Goal: Task Accomplishment & Management: Manage account settings

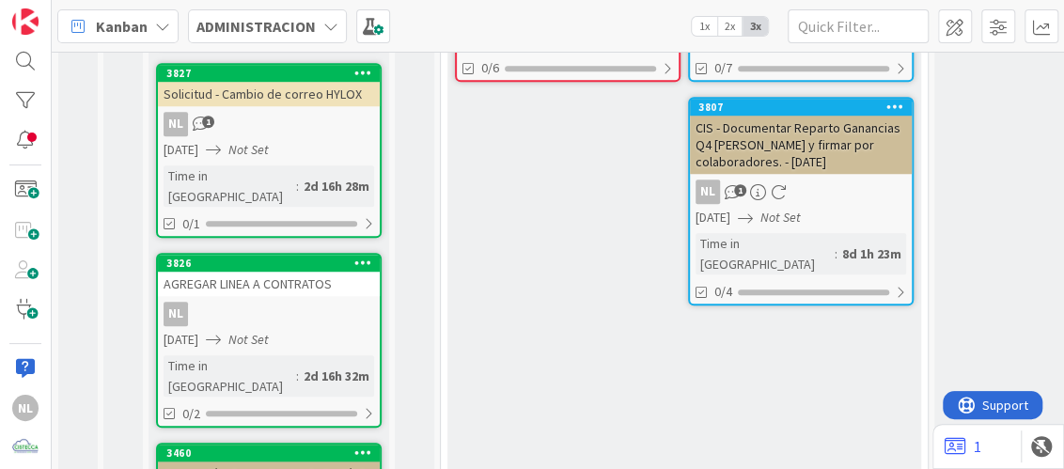
scroll to position [469, 0]
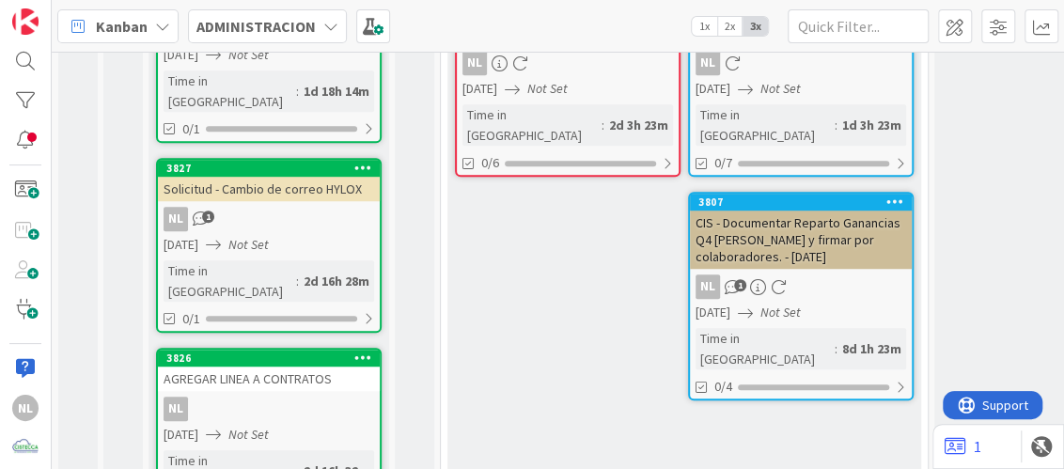
click at [255, 207] on div "NL 1" at bounding box center [269, 219] width 222 height 24
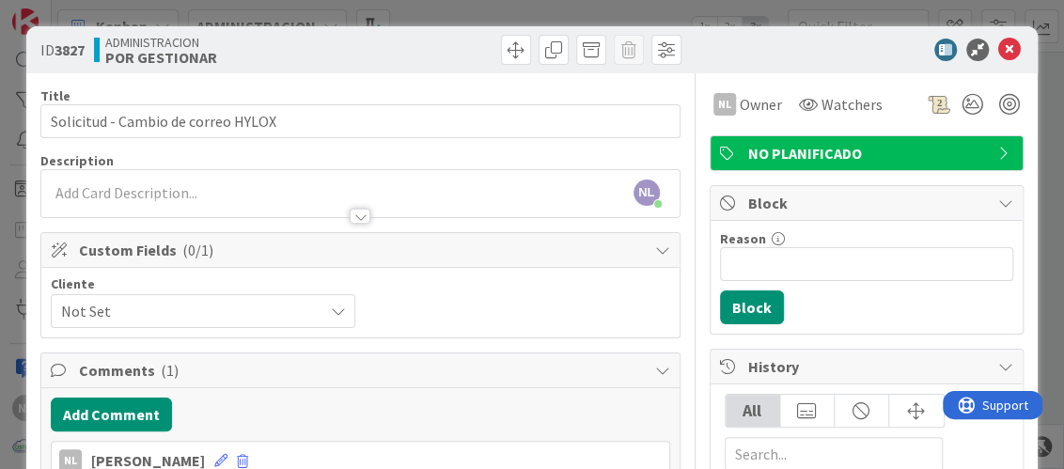
click at [330, 315] on icon at bounding box center [337, 310] width 15 height 15
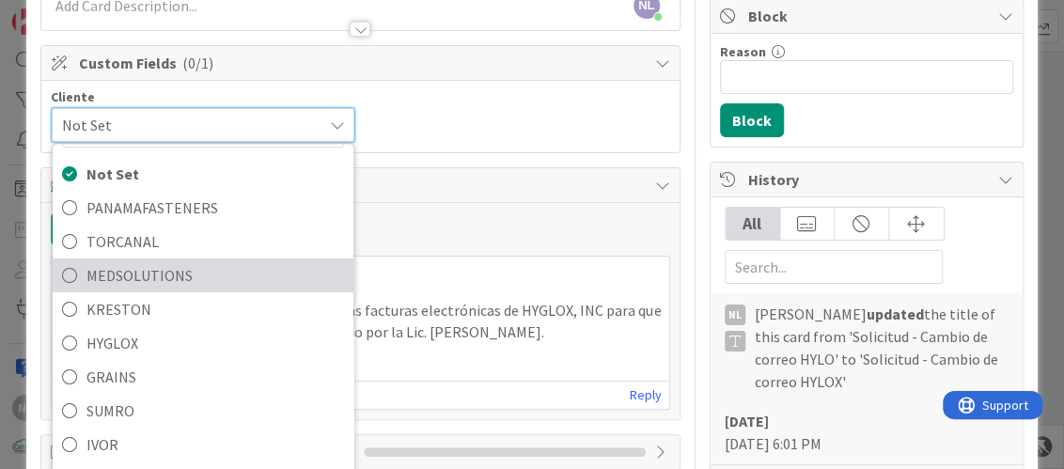
scroll to position [93, 0]
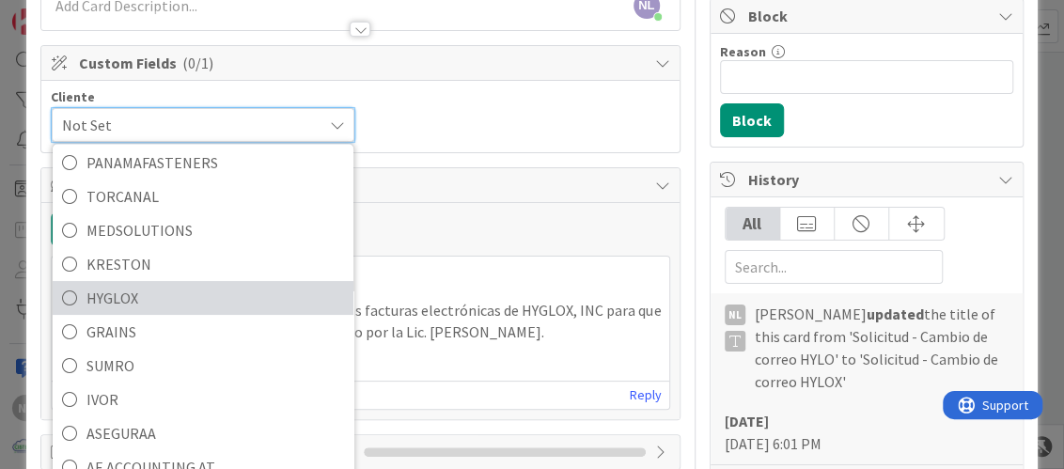
click at [78, 297] on link "HYGLOX" at bounding box center [203, 298] width 301 height 34
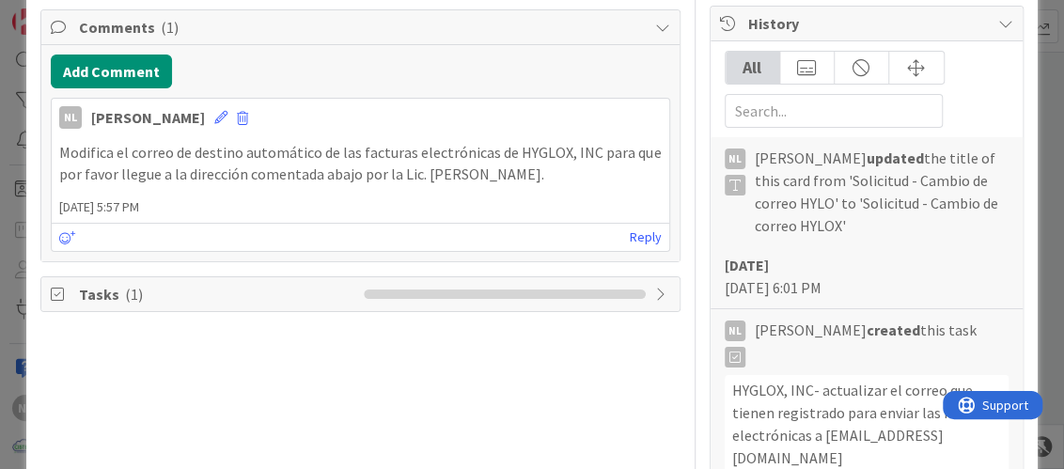
scroll to position [375, 0]
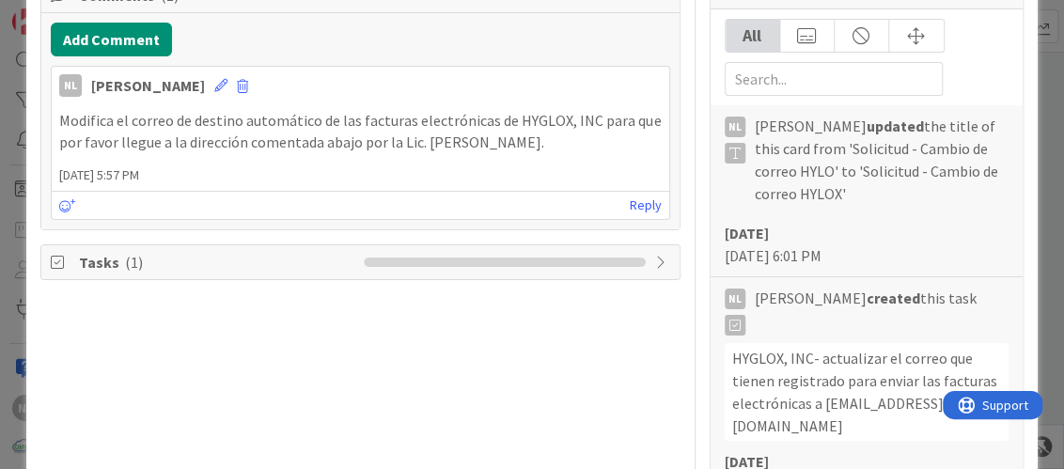
click at [226, 260] on span "Tasks ( 1 )" at bounding box center [216, 262] width 274 height 23
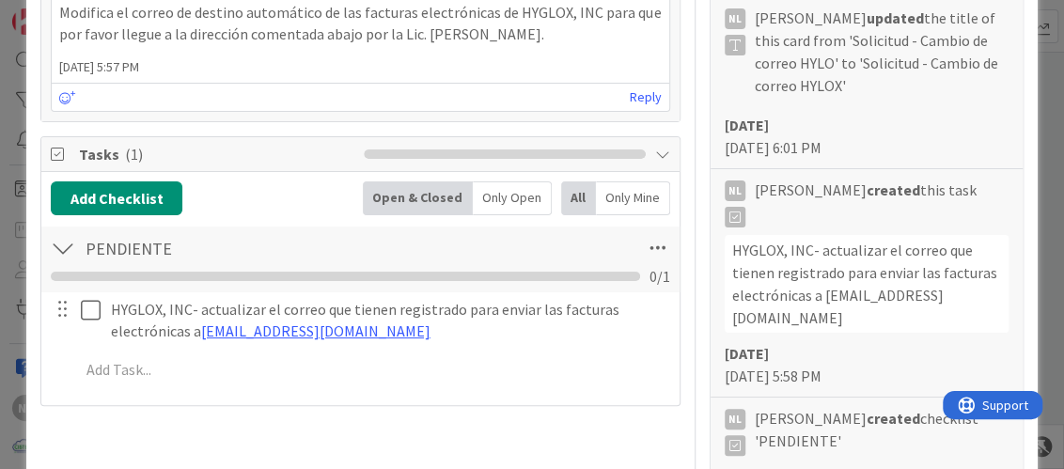
scroll to position [658, 0]
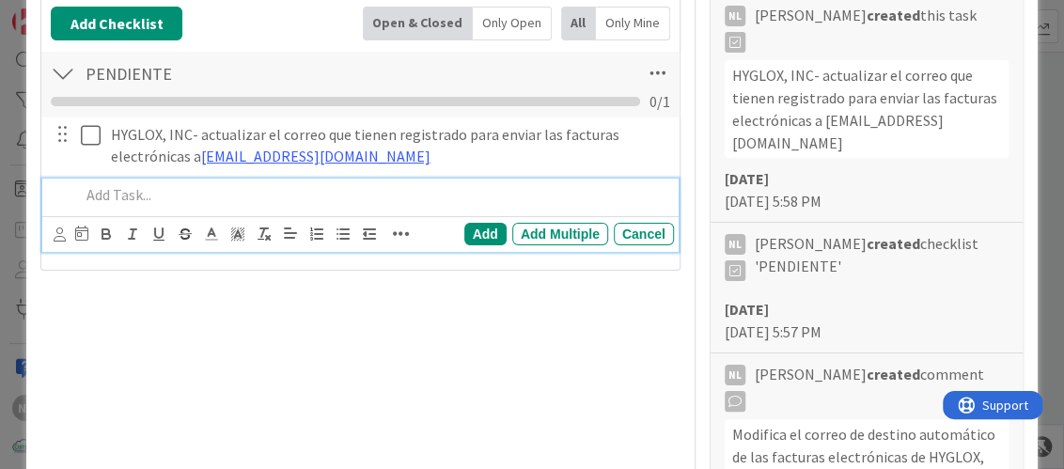
click at [140, 189] on p at bounding box center [372, 195] width 585 height 22
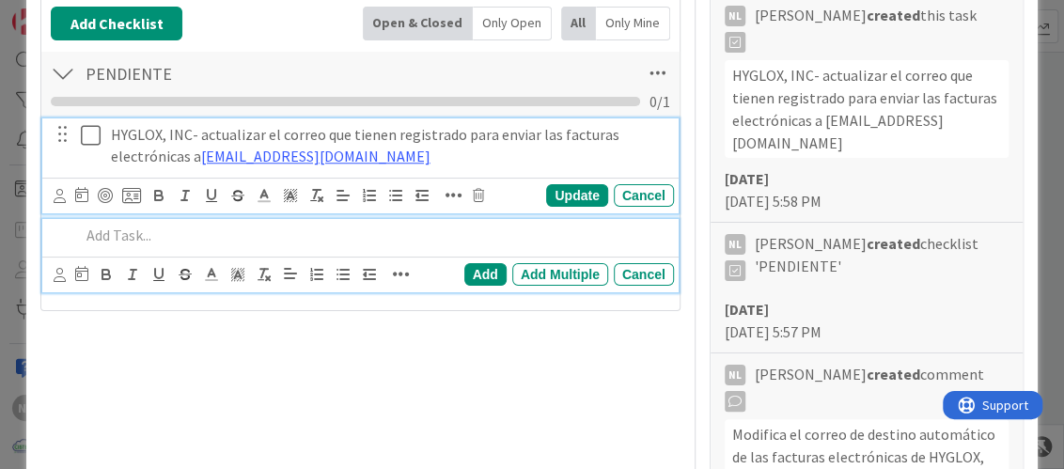
scroll to position [697, 0]
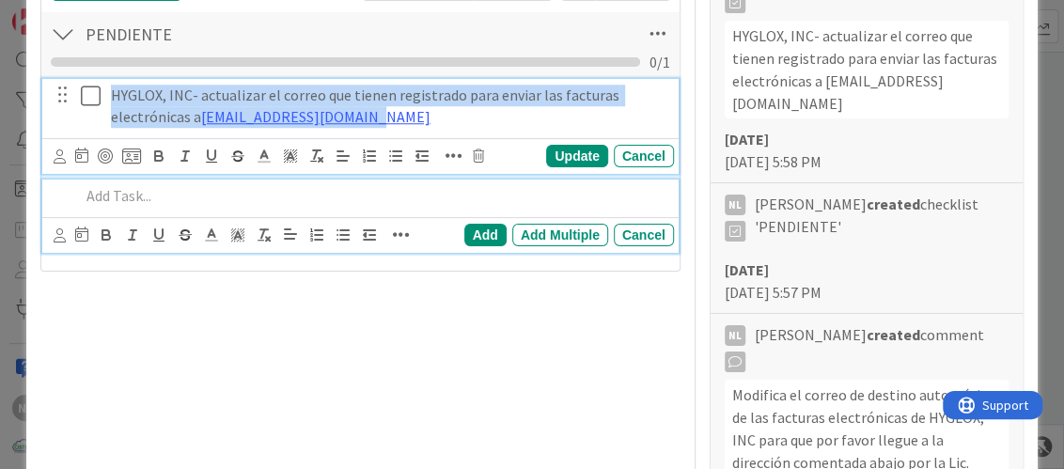
drag, startPoint x: 378, startPoint y: 157, endPoint x: 84, endPoint y: 85, distance: 302.8
click at [84, 85] on div "HYGLOX, INC- actualizar el correo que tienen registrado para enviar las factura…" at bounding box center [361, 106] width 623 height 54
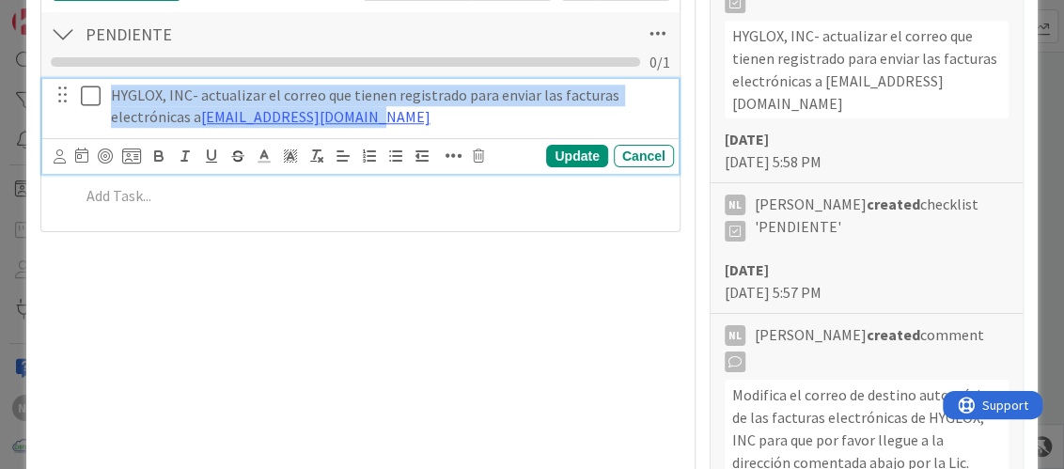
copy p "HYGLOX, INC- actualizar el correo que tienen registrado para enviar las factura…"
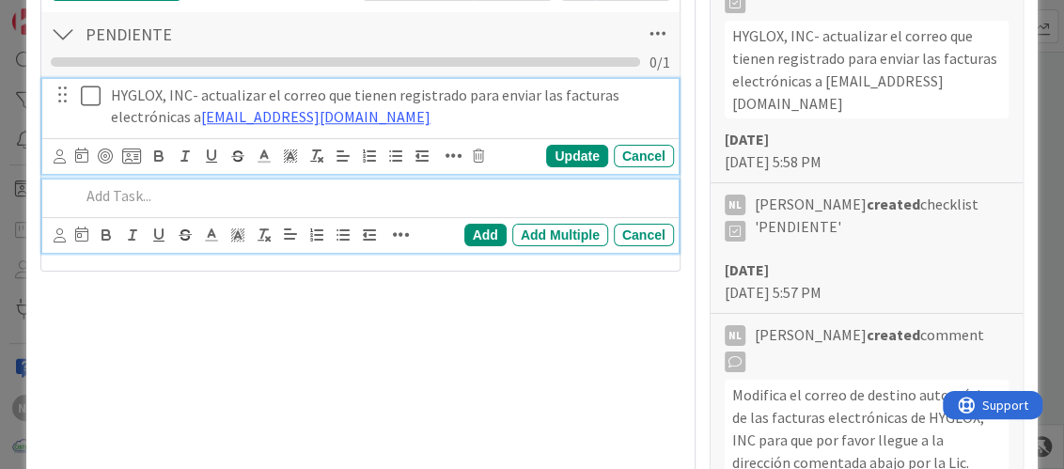
click at [245, 185] on p at bounding box center [372, 196] width 585 height 22
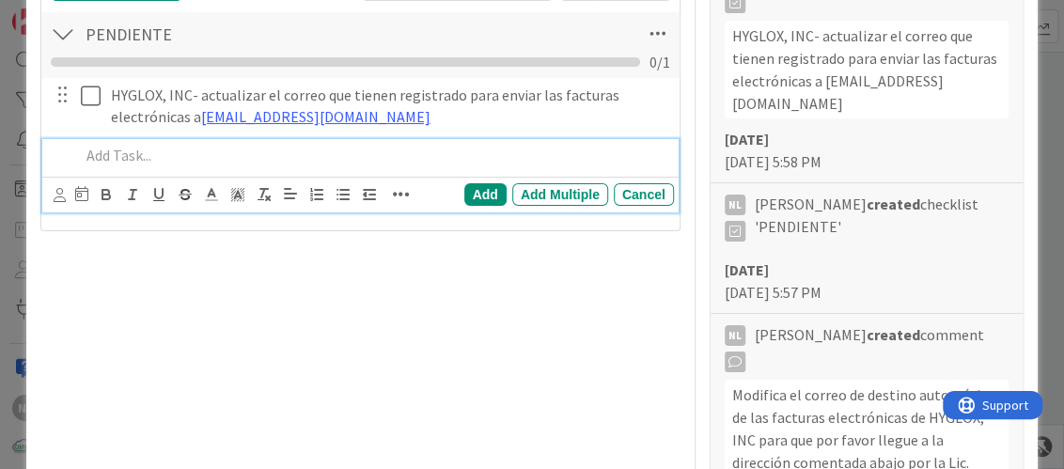
scroll to position [658, 0]
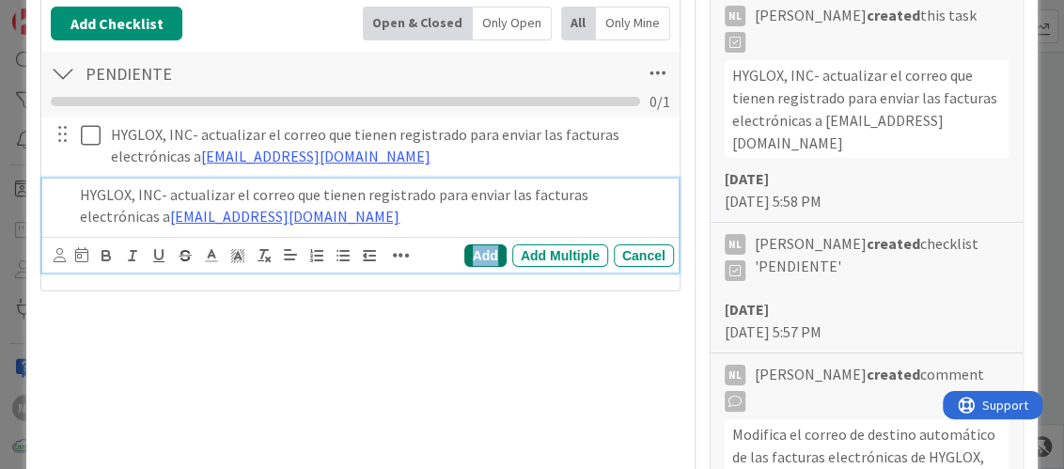
click at [482, 259] on div "Add" at bounding box center [485, 255] width 42 height 23
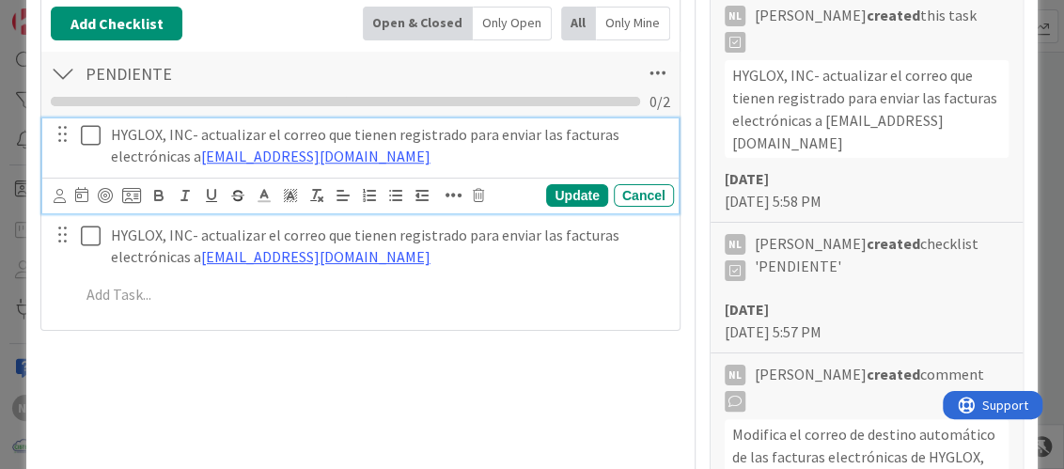
click at [382, 142] on p "HYGLOX, INC- actualizar el correo que tienen registrado para enviar las factura…" at bounding box center [388, 145] width 555 height 42
drag, startPoint x: 411, startPoint y: 160, endPoint x: 158, endPoint y: 148, distance: 253.0
click at [158, 148] on p "HYGLOX, INC- actualizar el correo que tienen registrado para enviar las factura…" at bounding box center [388, 145] width 555 height 42
click at [156, 148] on p "HYGLOX, INC- actualizar el correo que tienen registrado para enviar las factura…" at bounding box center [388, 145] width 555 height 42
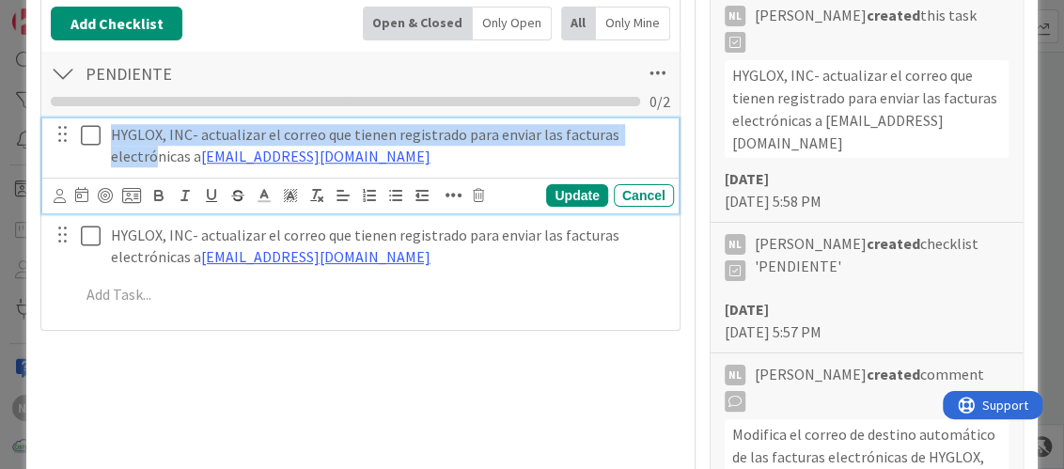
drag, startPoint x: 125, startPoint y: 142, endPoint x: 104, endPoint y: 136, distance: 21.4
click at [104, 136] on div "HYGLOX, INC- actualizar el correo que tienen registrado para enviar las factura…" at bounding box center [388, 145] width 570 height 54
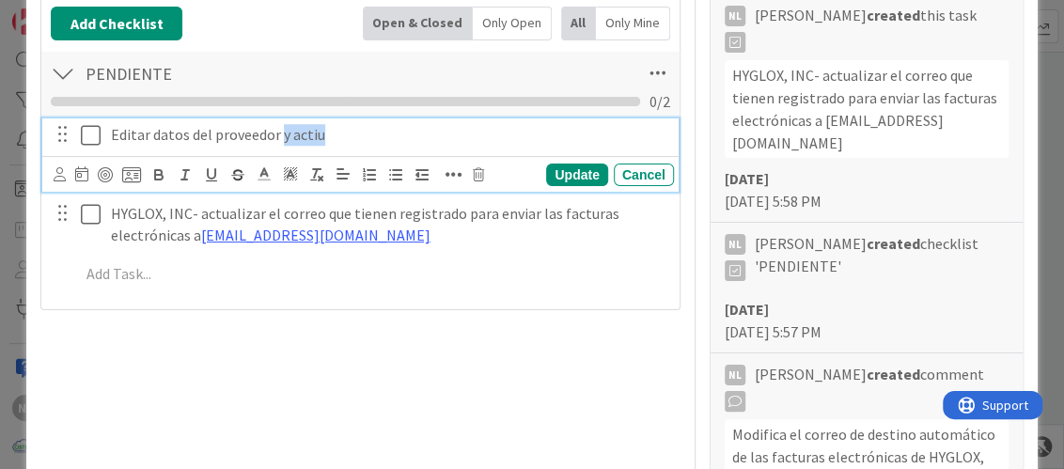
drag, startPoint x: 337, startPoint y: 125, endPoint x: 280, endPoint y: 136, distance: 58.4
click at [280, 136] on p "Editar datos del proveedor y actiu" at bounding box center [388, 135] width 555 height 22
click at [153, 138] on p "Editar datos del proveedor" at bounding box center [388, 135] width 555 height 22
drag, startPoint x: 261, startPoint y: 134, endPoint x: 86, endPoint y: 146, distance: 175.1
click at [86, 146] on div "Editar proveedor" at bounding box center [361, 134] width 623 height 33
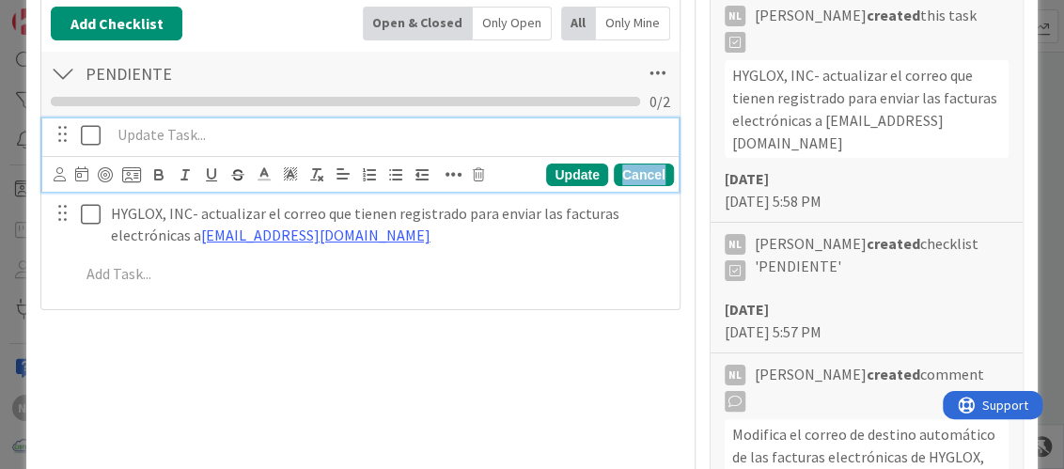
click at [624, 168] on div "Cancel" at bounding box center [644, 174] width 60 height 23
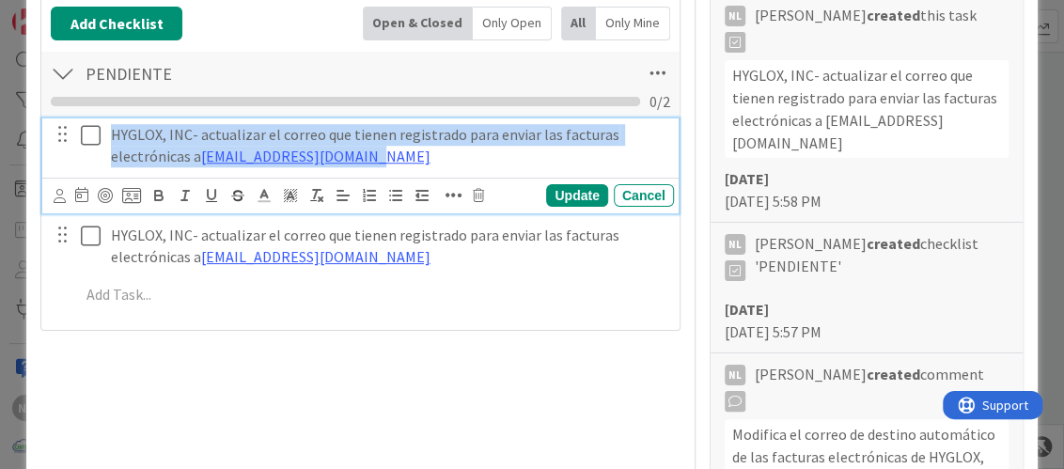
drag, startPoint x: 377, startPoint y: 150, endPoint x: 60, endPoint y: 104, distance: 320.0
click at [60, 104] on div "PENDIENTE Checklist Name 9 / 64 PENDIENTE 0 / 2 HYGLOX, INC- actualizar el corr…" at bounding box center [359, 185] width 637 height 271
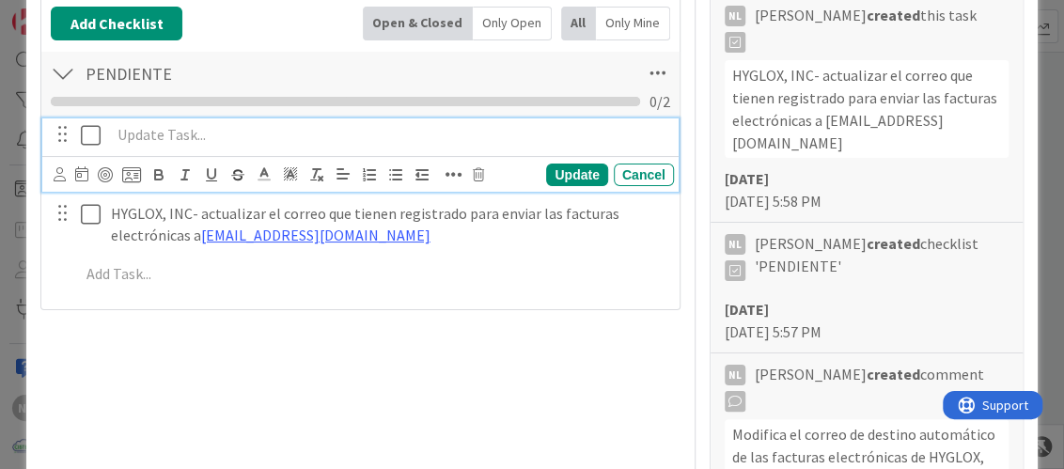
click at [82, 134] on icon at bounding box center [91, 135] width 20 height 23
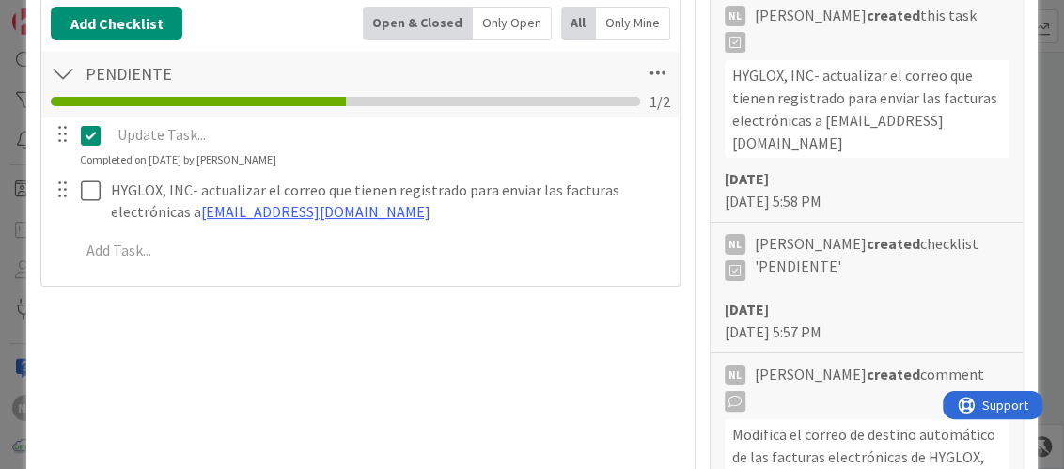
click at [82, 134] on icon at bounding box center [91, 135] width 20 height 23
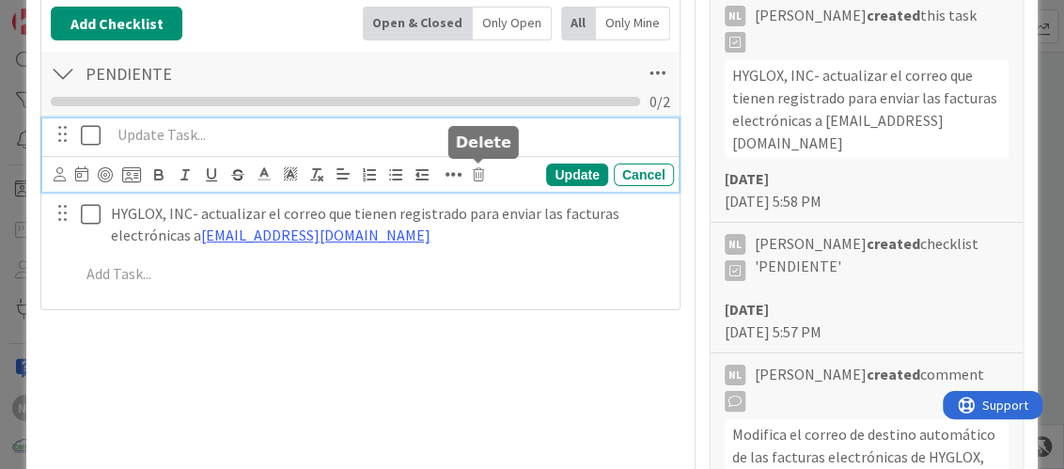
click at [477, 175] on icon at bounding box center [478, 174] width 11 height 13
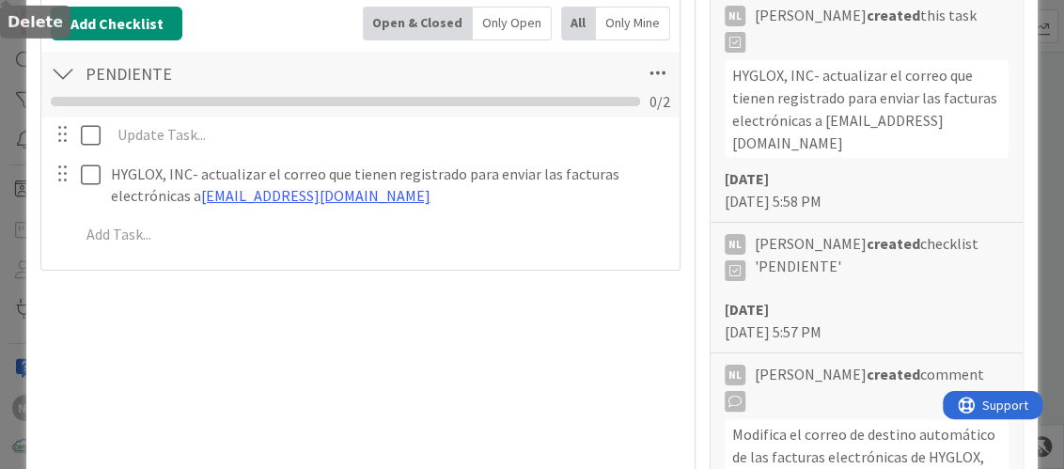
click at [521, 250] on div "Are you sure you want to delete this task? Delete Cancel Update Cancel HYGLOX, …" at bounding box center [360, 187] width 618 height 140
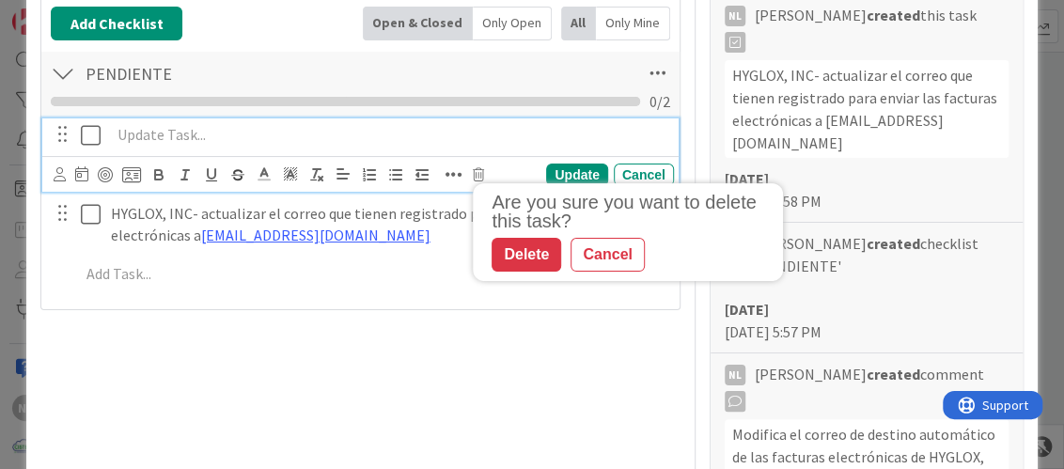
click at [208, 132] on p at bounding box center [388, 135] width 555 height 22
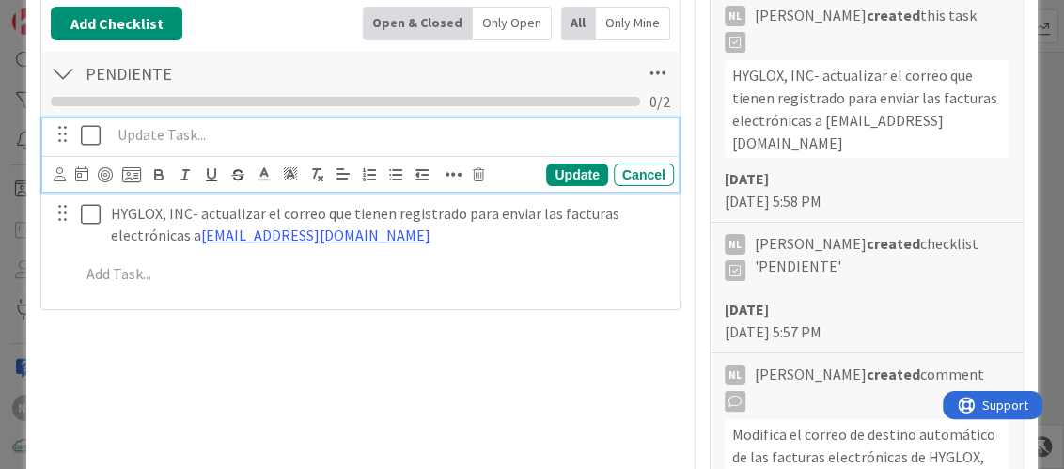
drag, startPoint x: 208, startPoint y: 132, endPoint x: 0, endPoint y: 118, distance: 208.1
click at [0, 111] on html "NL Kanban ADMINISTRACION 1x 2x 3x 0 GARANTIAS - CORREGUIR Aquí van tarjetas que…" at bounding box center [532, 234] width 1064 height 469
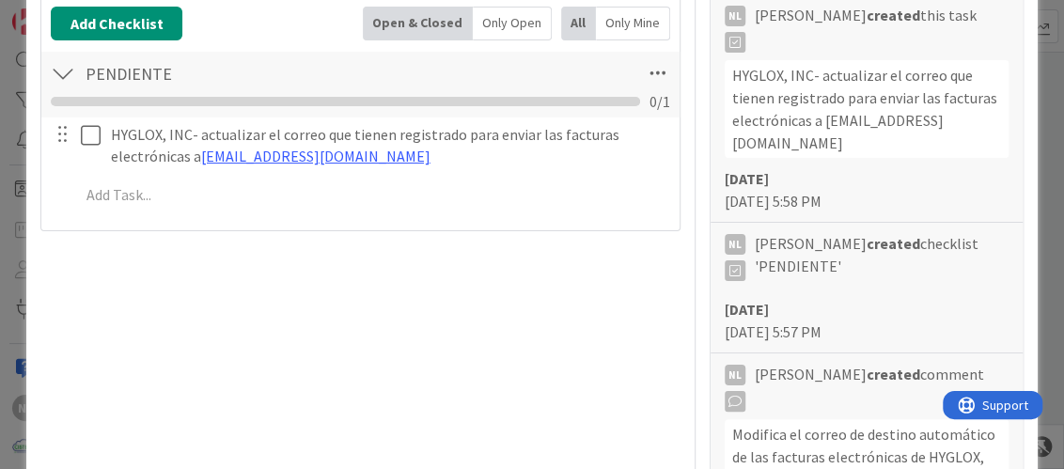
click at [226, 279] on div "Title 34 / 128 Solicitud - Cambio de correo HYLOX Description NL Nubia Lopez ju…" at bounding box center [359, 377] width 639 height 1922
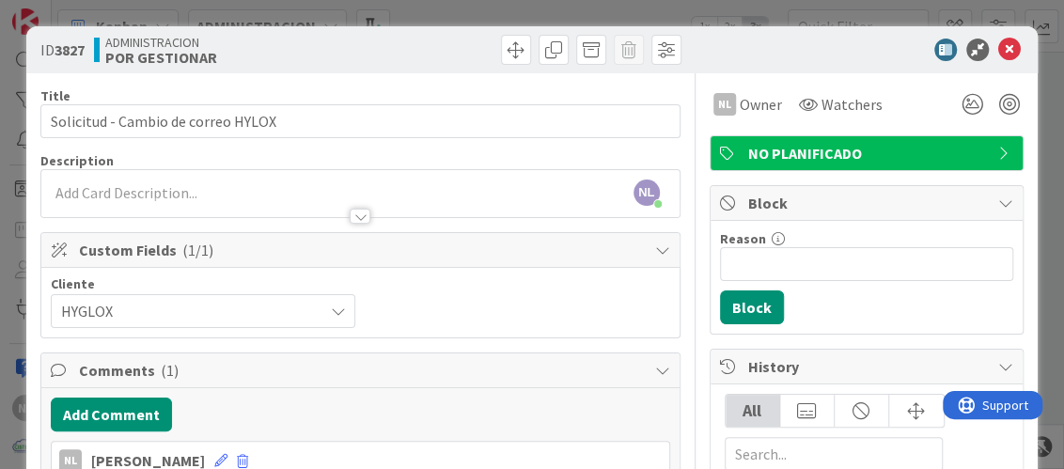
scroll to position [93, 0]
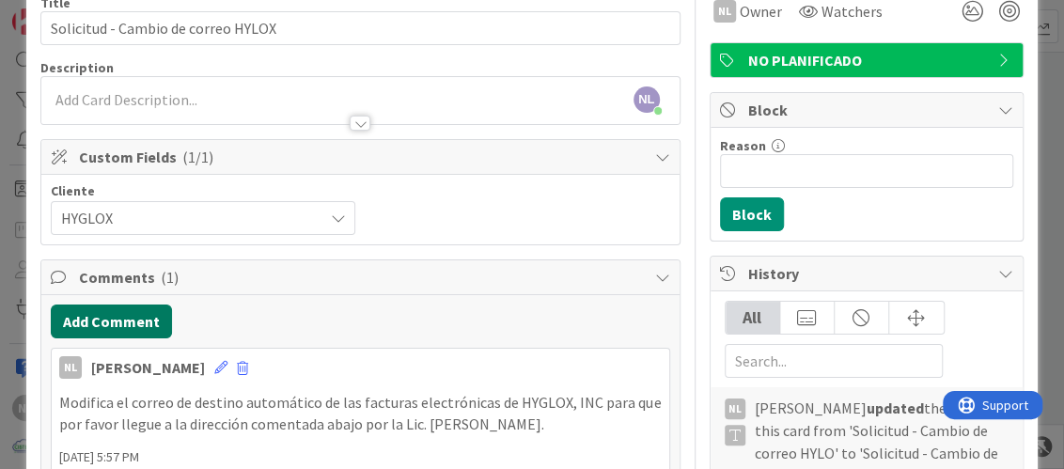
click at [85, 310] on button "Add Comment" at bounding box center [111, 321] width 121 height 34
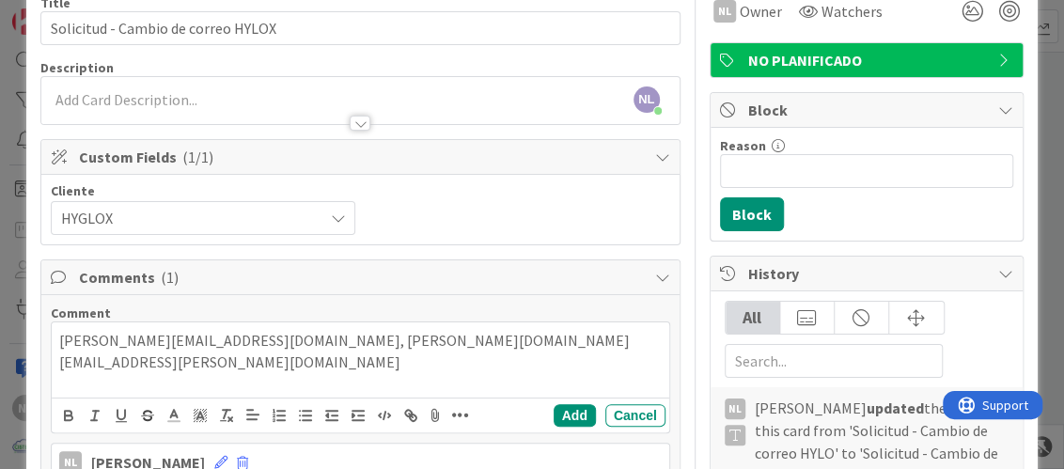
click at [485, 344] on p "kathia.reina@hyglox.com, vanessa.melendez@hidroca.com.pa" at bounding box center [359, 351] width 601 height 42
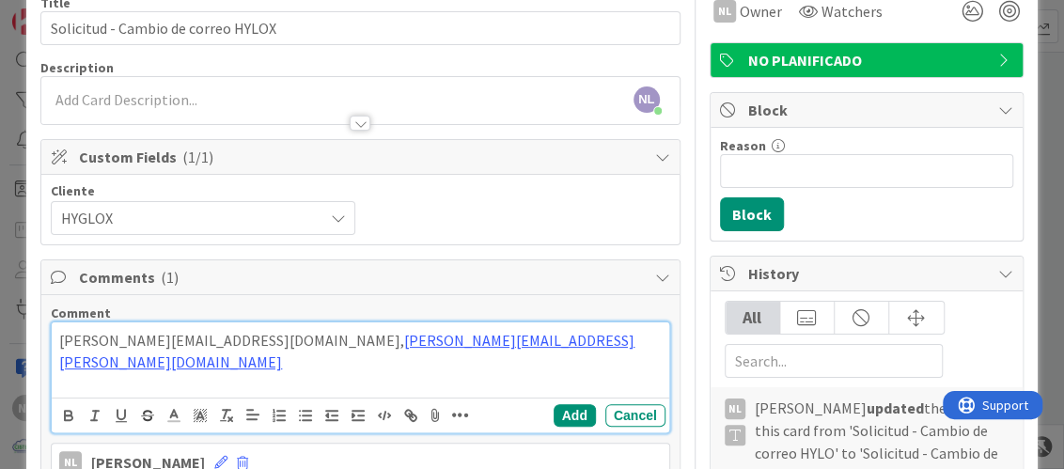
click at [223, 341] on p "kathia.reina@hyglox.com, vanessa.melendez@hidroca.com.pa" at bounding box center [359, 351] width 601 height 42
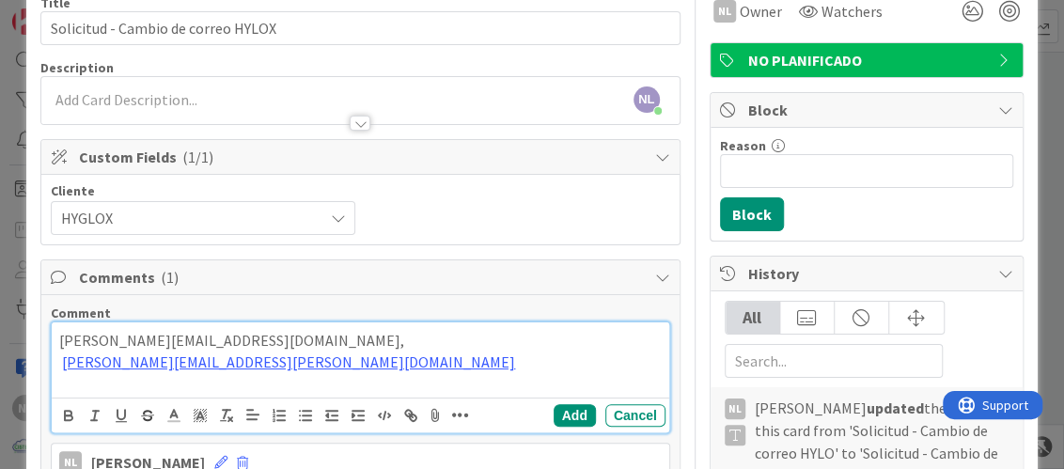
click at [233, 343] on p "kathia.reina@hyglox.com," at bounding box center [359, 341] width 601 height 22
click at [219, 339] on p "kathia.reina@hyglox.com," at bounding box center [359, 341] width 601 height 22
click at [368, 357] on p "vanessa.melendez@hidroca.com.pa" at bounding box center [359, 362] width 601 height 22
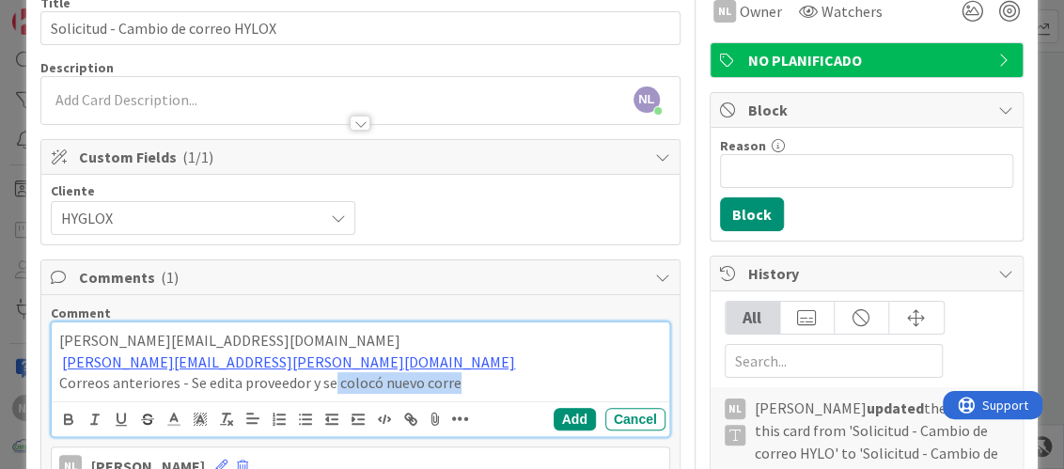
drag, startPoint x: 331, startPoint y: 380, endPoint x: 468, endPoint y: 377, distance: 137.2
click at [468, 377] on p "Correos anteriores - Se edita proveedor y se colocó nuevo corre" at bounding box center [359, 383] width 601 height 22
click at [556, 418] on button "Add" at bounding box center [574, 419] width 42 height 23
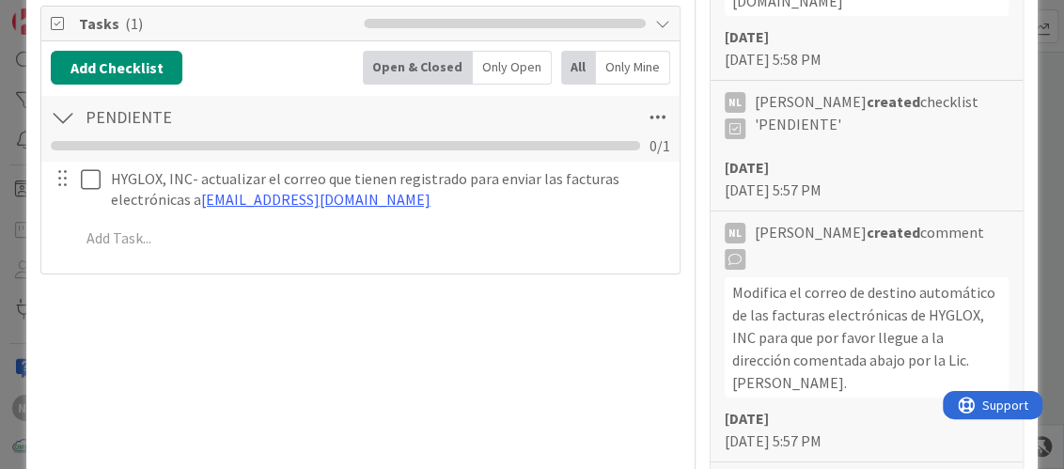
scroll to position [845, 0]
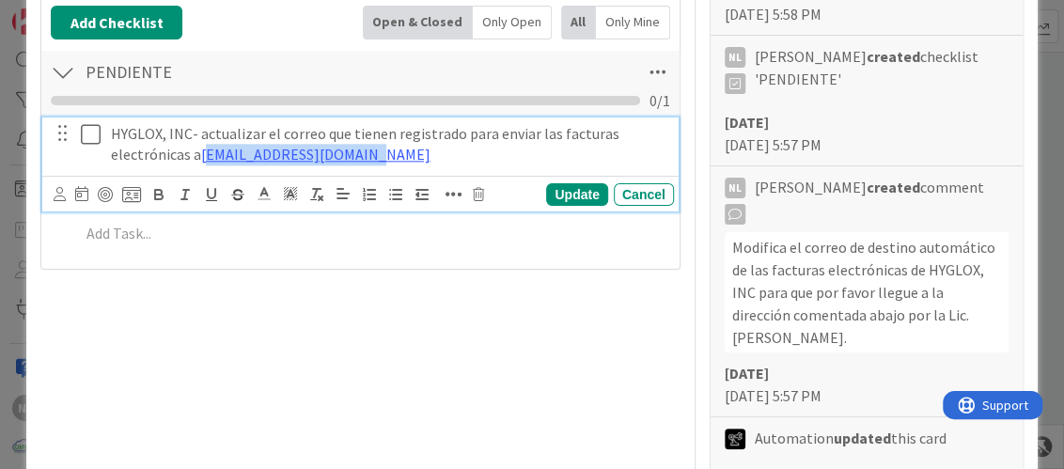
drag, startPoint x: 205, startPoint y: 142, endPoint x: 408, endPoint y: 146, distance: 203.0
click at [408, 146] on p "HYGLOX, INC- actualizar el correo que tienen registrado para enviar las factura…" at bounding box center [388, 144] width 555 height 42
drag, startPoint x: 198, startPoint y: 142, endPoint x: 385, endPoint y: 145, distance: 187.0
click at [385, 145] on p "HYGLOX, INC- actualizar el correo que tienen registrado para enviar las factura…" at bounding box center [388, 144] width 555 height 42
copy p "contabilidad@hyglox.com"
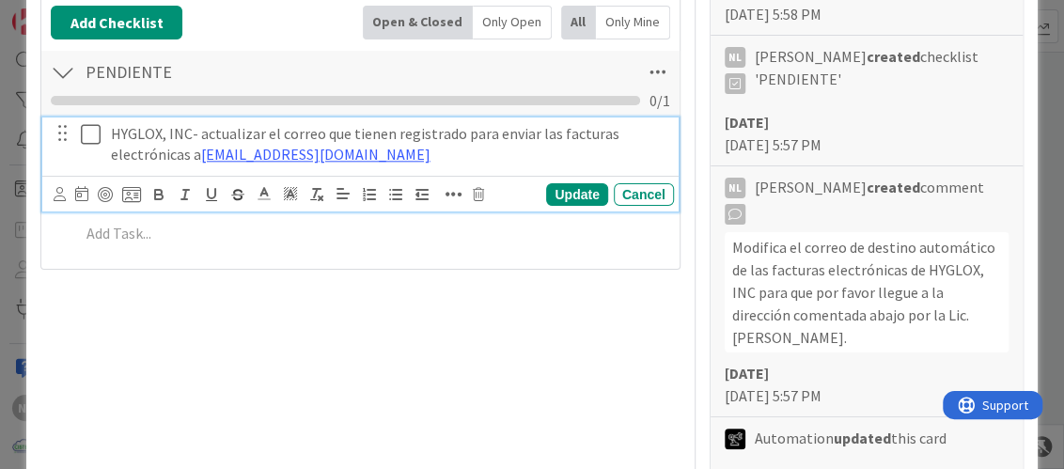
click at [240, 335] on div "Title 34 / 128 Solicitud - Cambio de correo HYLOX Description NL Nubia Lopez jo…" at bounding box center [359, 190] width 639 height 1922
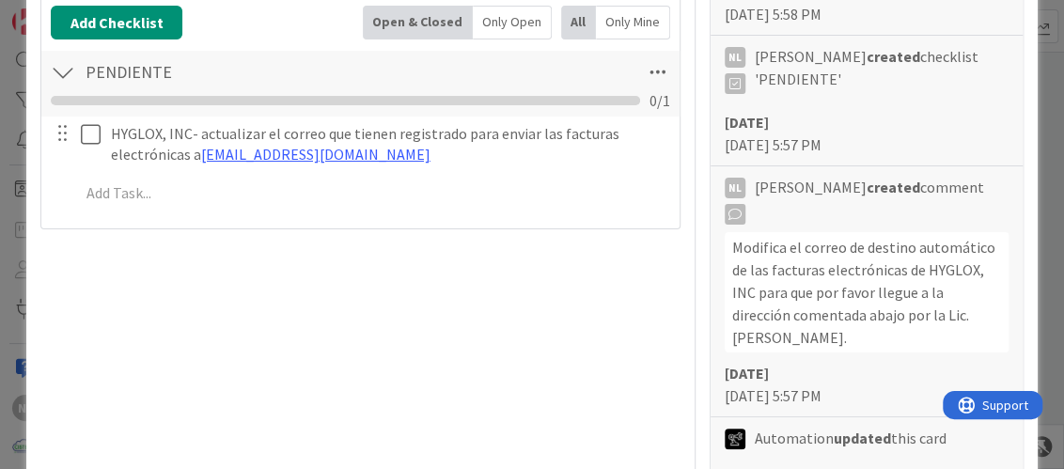
click at [189, 298] on div "Title 34 / 128 Solicitud - Cambio de correo HYLOX Description NL Nubia Lopez jo…" at bounding box center [359, 190] width 639 height 1922
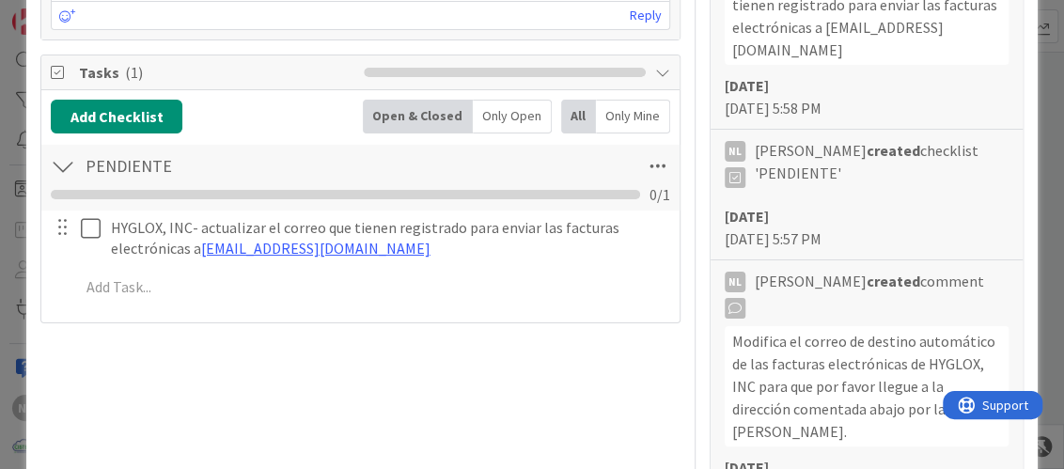
scroll to position [564, 0]
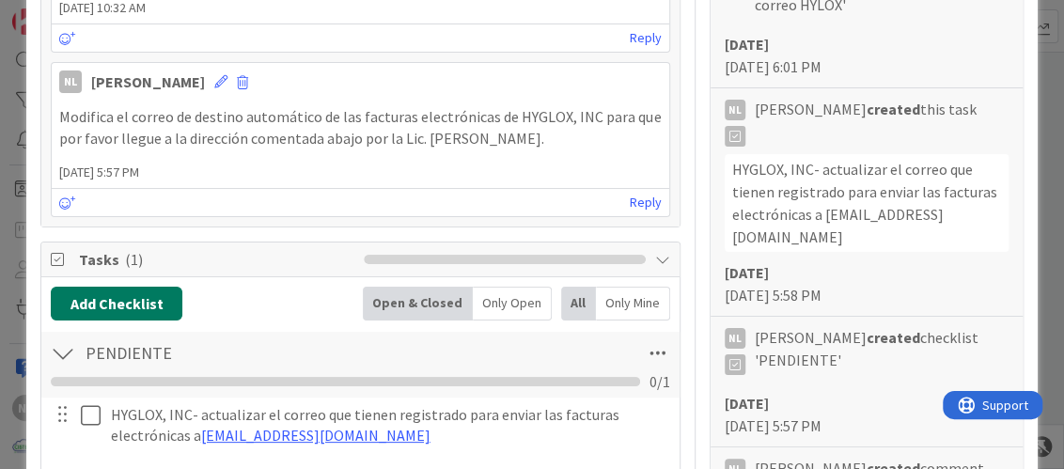
click at [117, 302] on button "Add Checklist" at bounding box center [117, 304] width 132 height 34
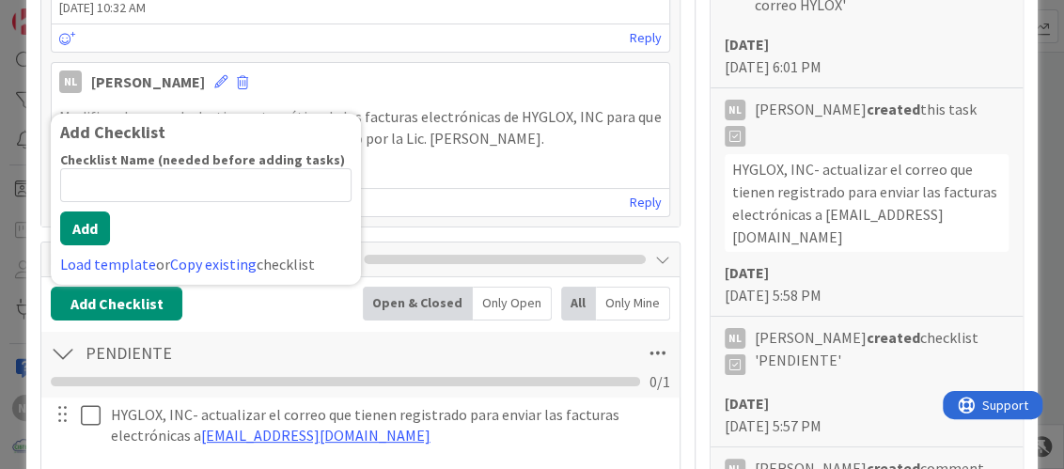
click at [518, 196] on div "Reply" at bounding box center [360, 202] width 616 height 28
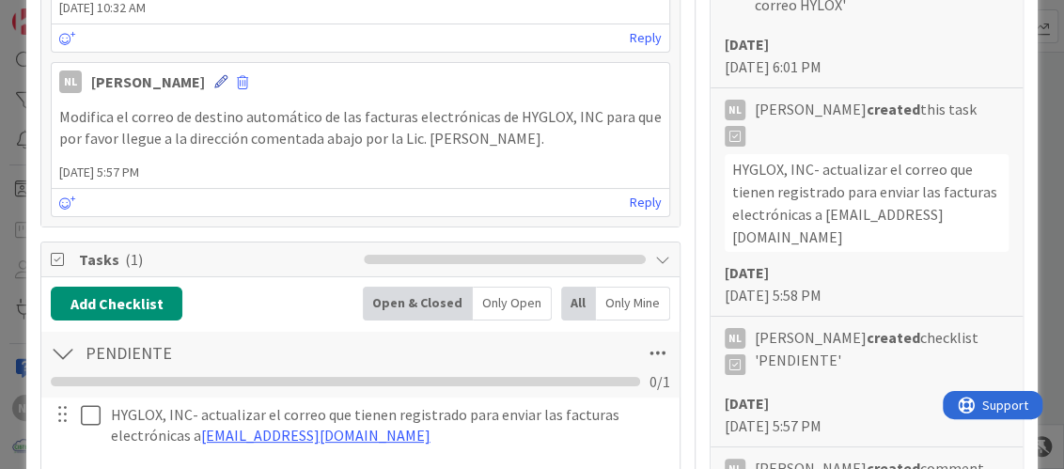
click at [214, 78] on icon at bounding box center [220, 81] width 13 height 13
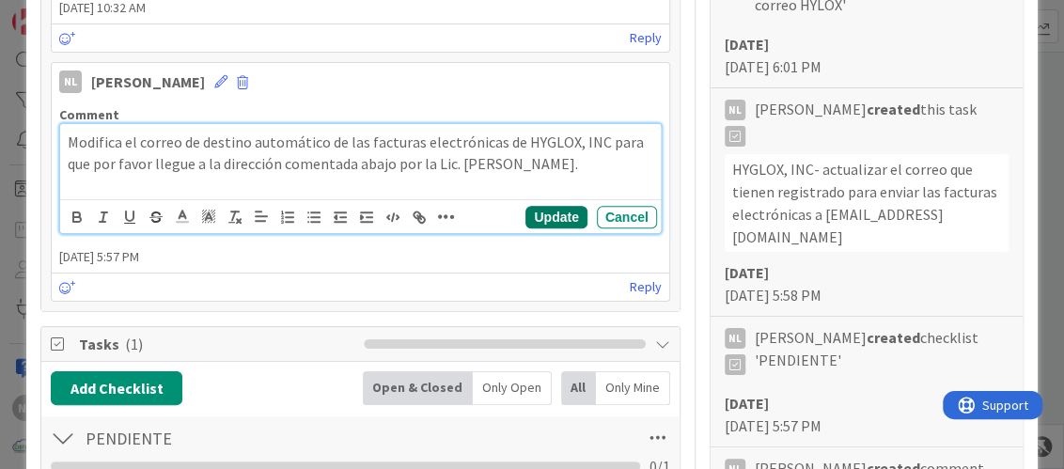
click at [541, 207] on button "Update" at bounding box center [555, 217] width 61 height 23
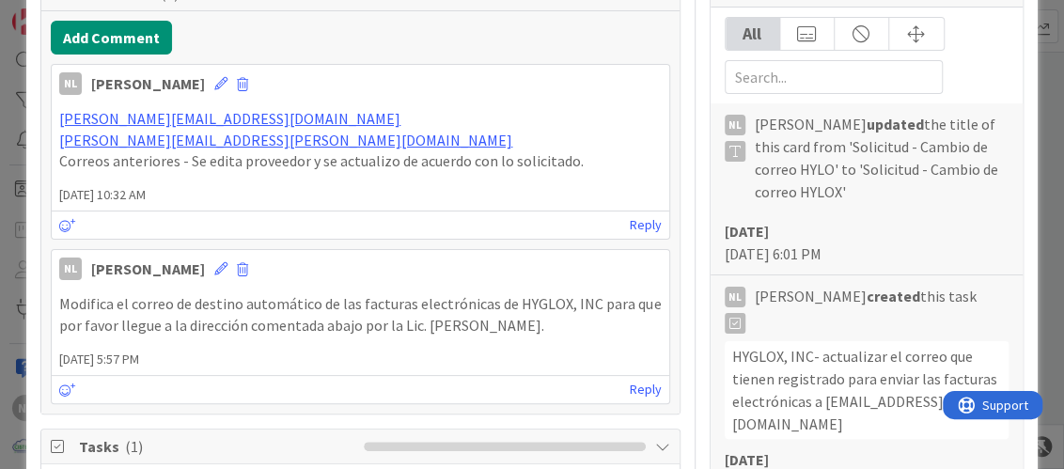
scroll to position [357, 0]
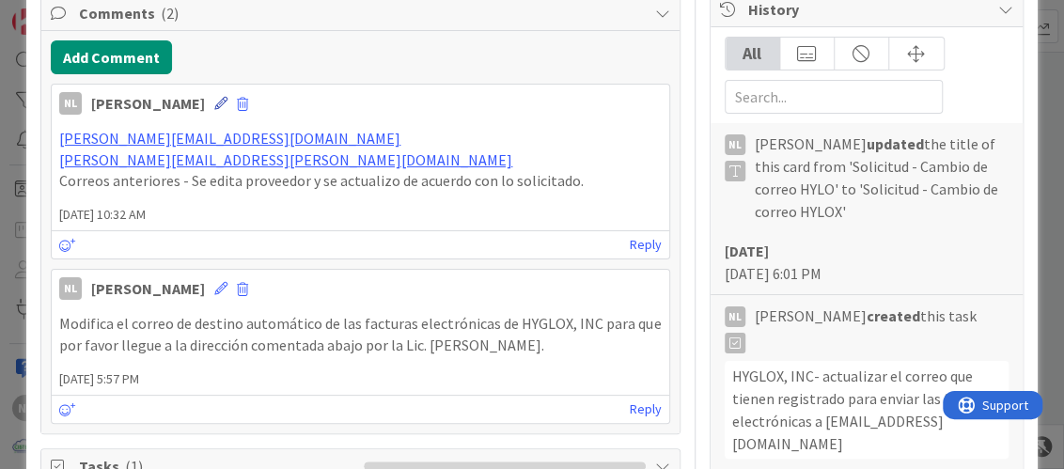
click at [214, 100] on icon at bounding box center [220, 103] width 13 height 13
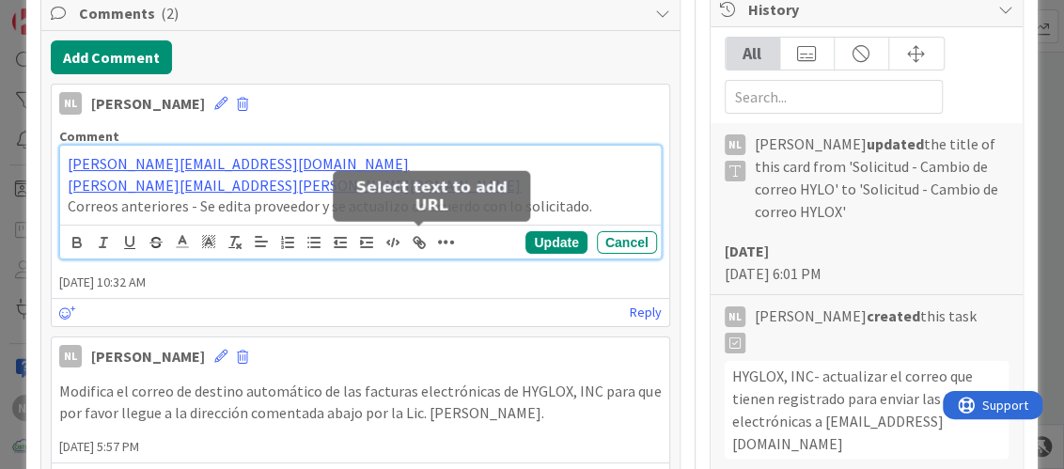
click at [414, 241] on icon "button" at bounding box center [419, 242] width 17 height 17
click at [414, 237] on icon "button" at bounding box center [419, 242] width 17 height 17
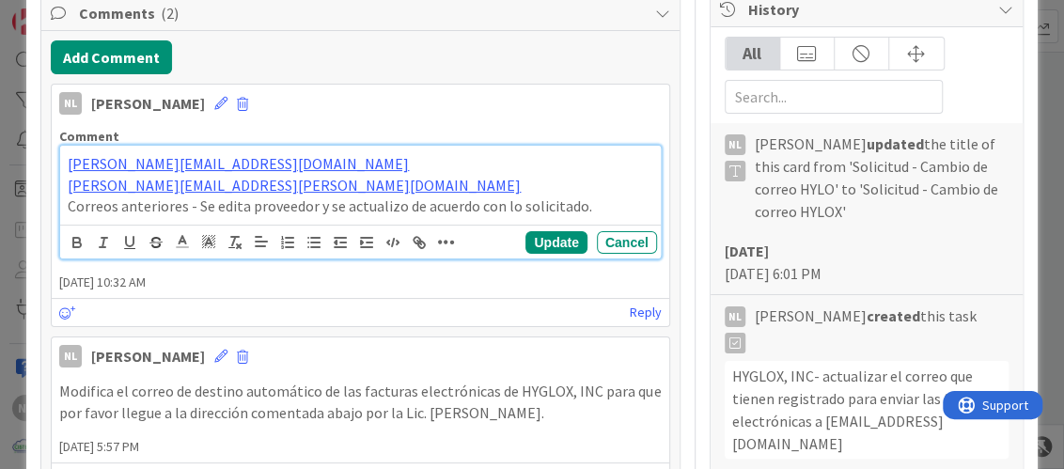
click at [443, 236] on icon "button" at bounding box center [446, 242] width 17 height 19
click at [255, 274] on icon at bounding box center [261, 276] width 23 height 26
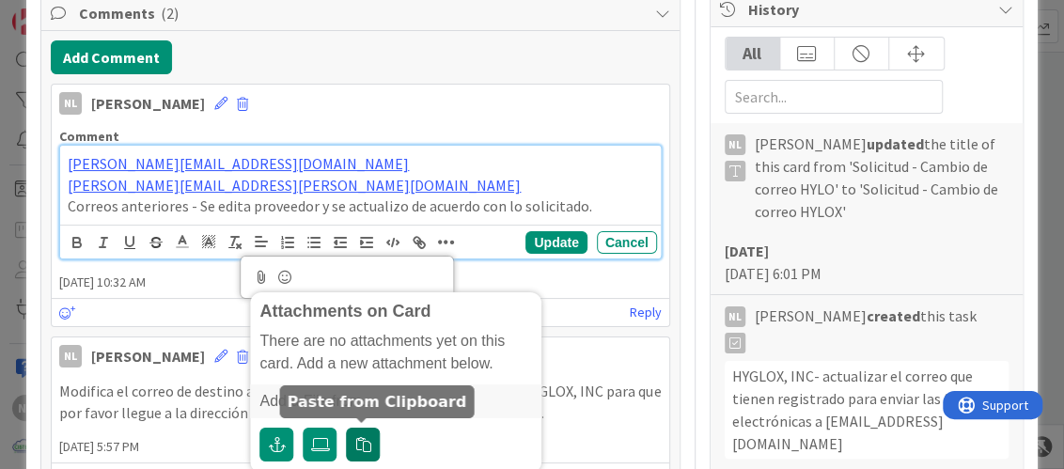
click at [362, 443] on icon "button" at bounding box center [362, 443] width 15 height 15
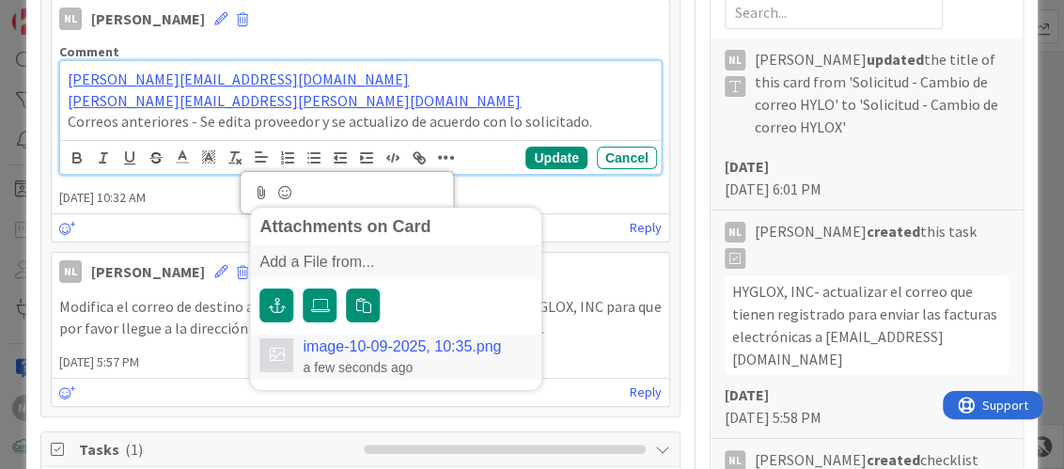
scroll to position [451, 0]
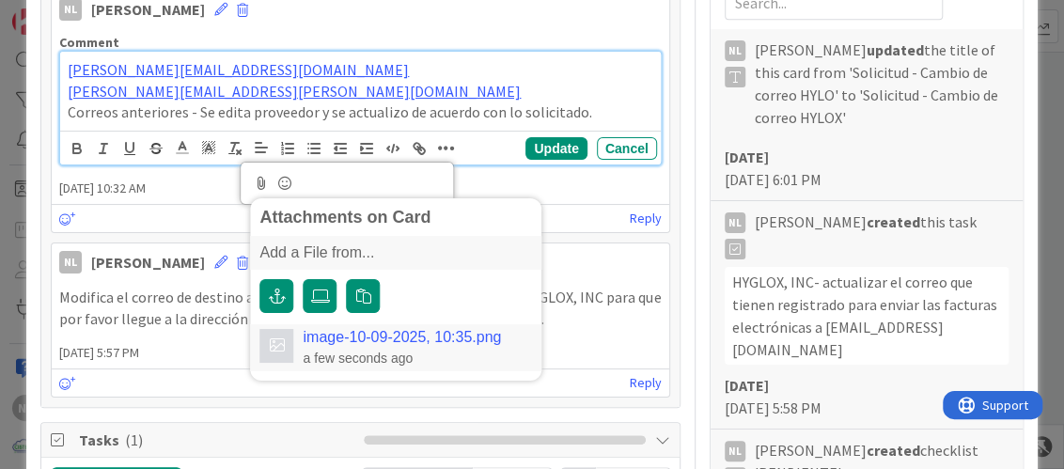
click at [417, 330] on link "image-10-09-2025, 10:35.png" at bounding box center [402, 336] width 198 height 17
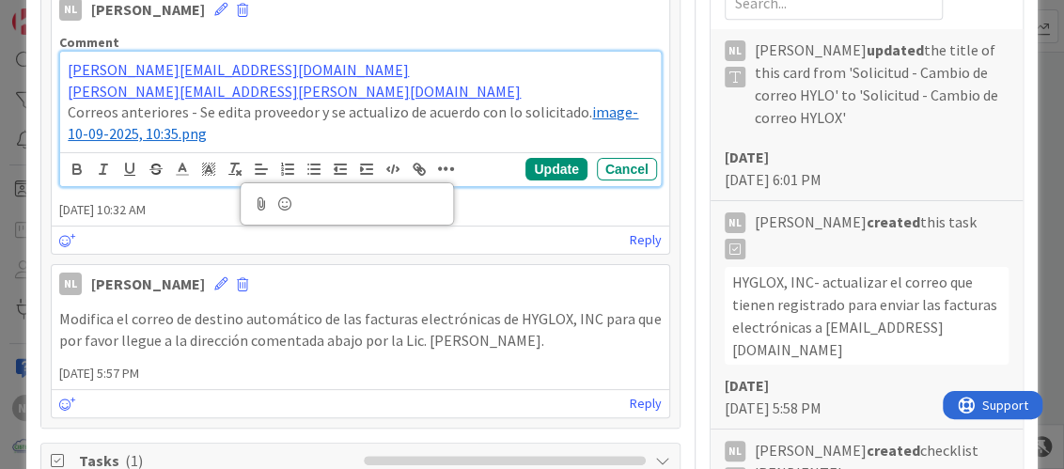
click at [579, 109] on p "Correos anteriores - Se edita proveedor y se actualizo de acuerdo con lo solici…" at bounding box center [360, 122] width 584 height 42
click at [585, 109] on span "image-10-09-2025, 10:35.png" at bounding box center [353, 122] width 570 height 40
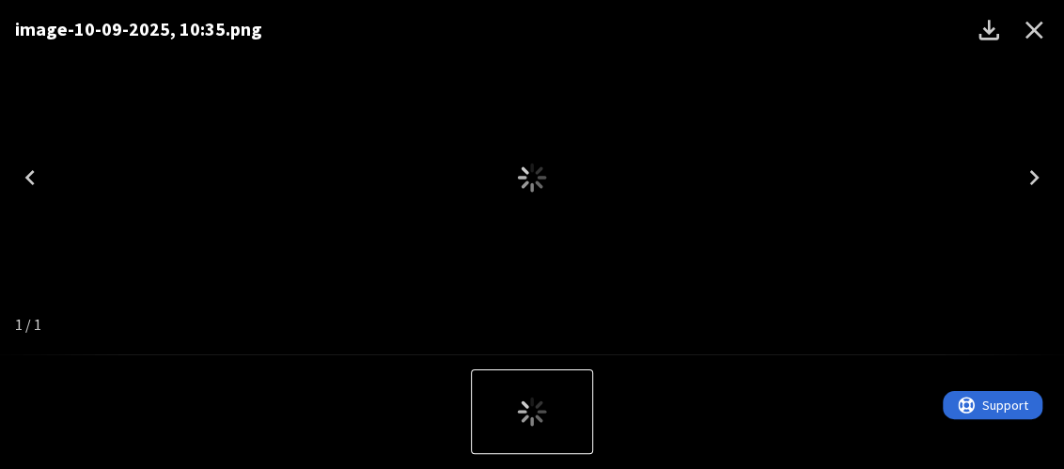
click at [580, 107] on div "image-10-09-2025, 10:35.png" at bounding box center [532, 177] width 1064 height 354
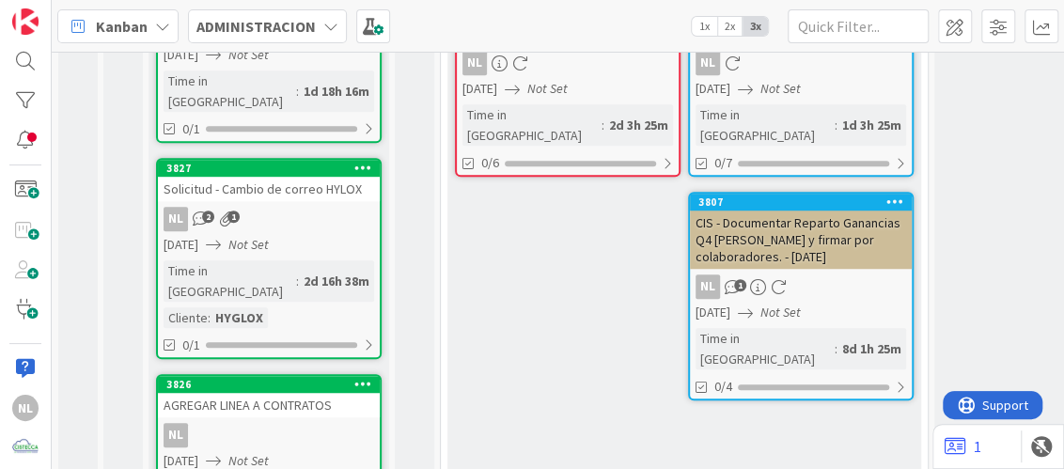
click at [300, 235] on div "06/10/2025 Not Set" at bounding box center [271, 245] width 216 height 20
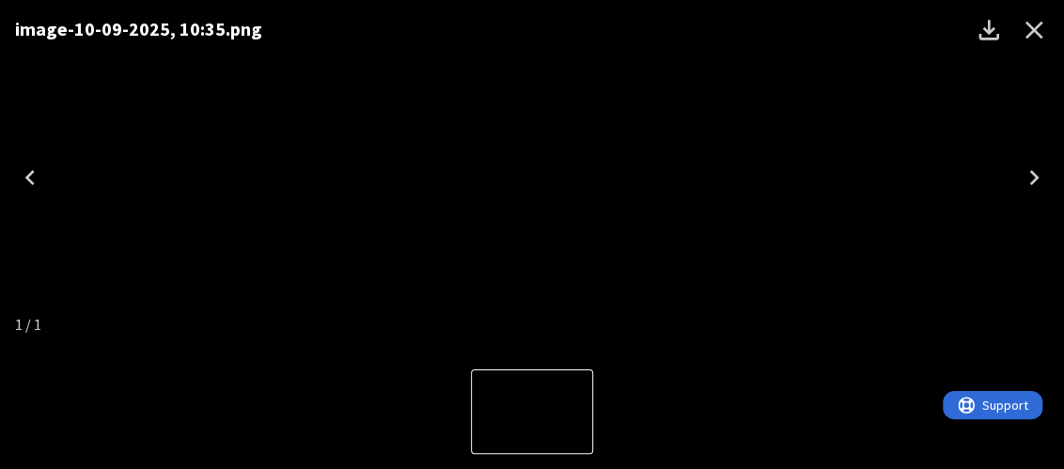
click at [1036, 20] on icon "Close" at bounding box center [1033, 30] width 30 height 30
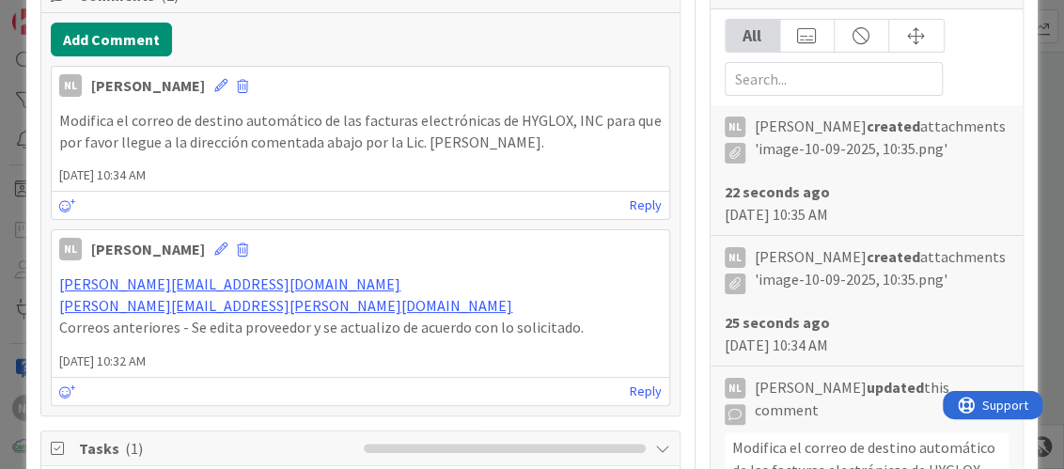
scroll to position [564, 0]
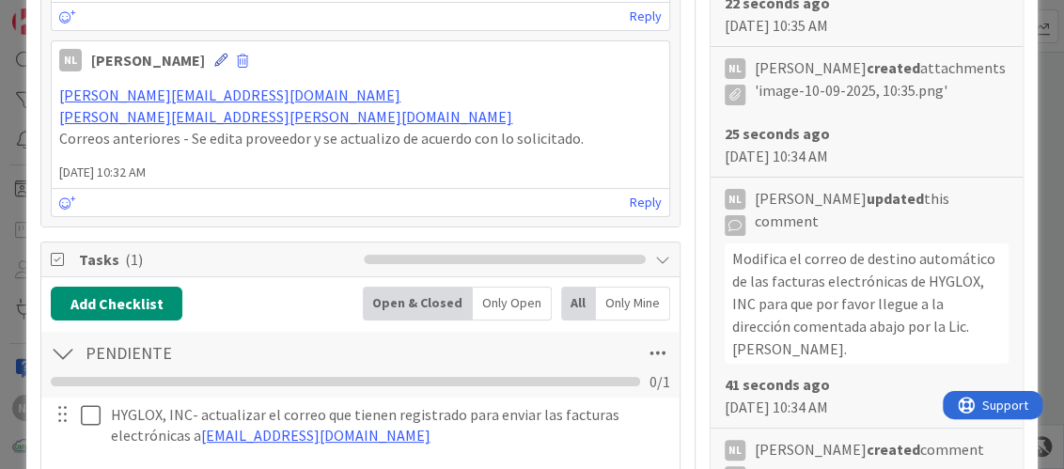
click at [214, 62] on icon at bounding box center [220, 60] width 13 height 13
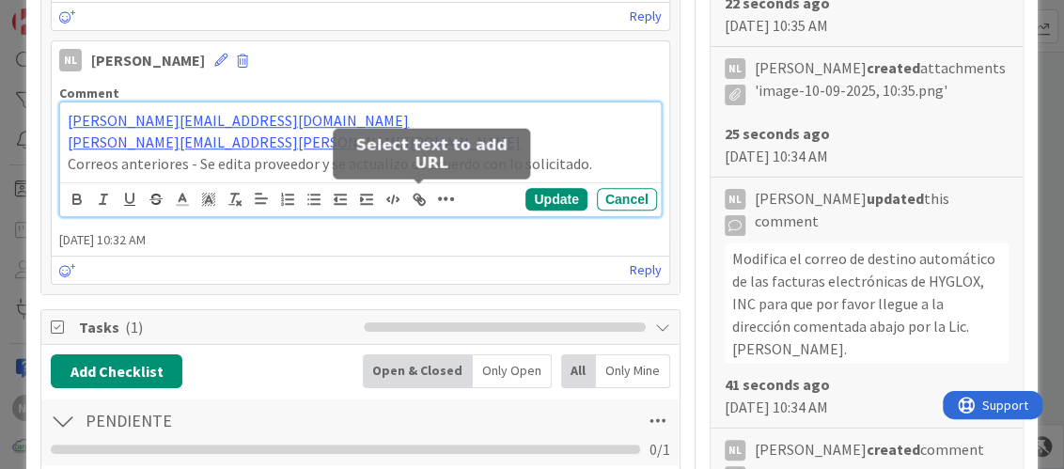
click at [420, 199] on icon "button" at bounding box center [419, 199] width 17 height 17
click at [414, 196] on icon "button" at bounding box center [416, 197] width 7 height 7
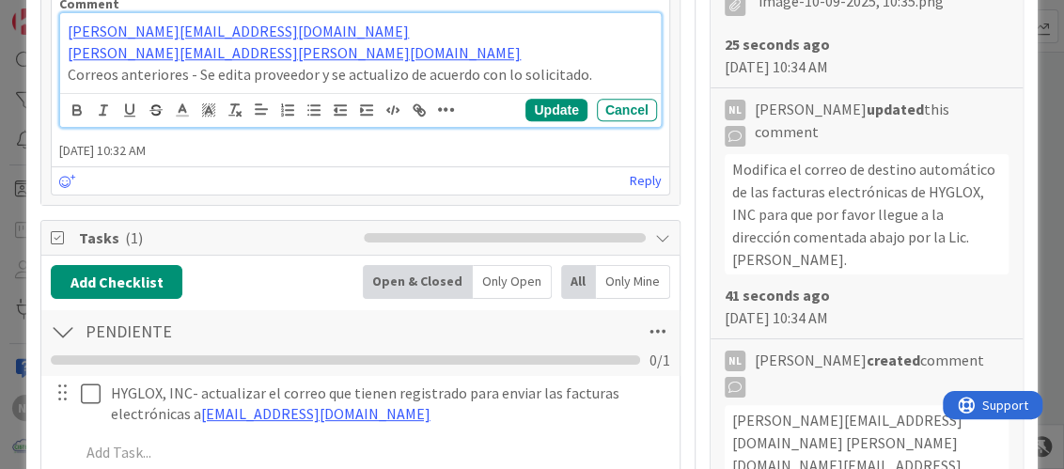
scroll to position [658, 0]
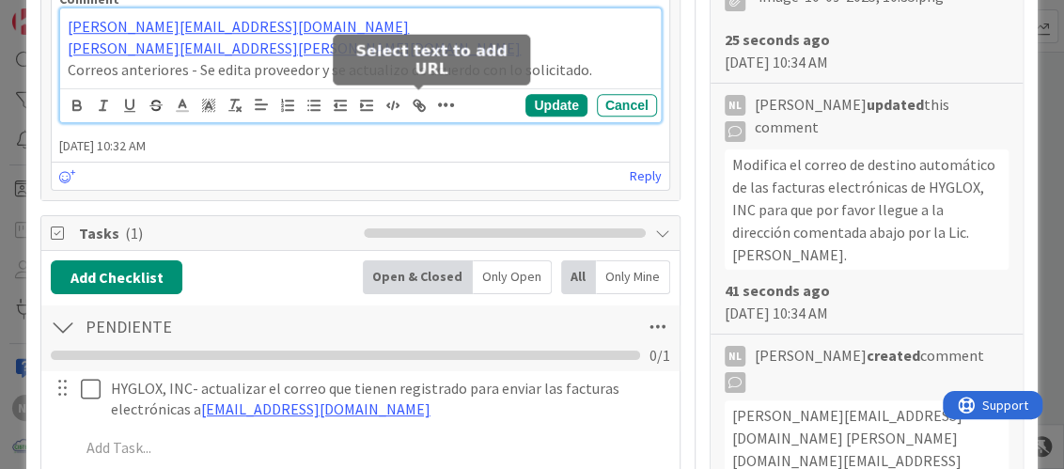
click at [418, 104] on icon "button" at bounding box center [421, 107] width 7 height 7
click at [416, 102] on icon "button" at bounding box center [416, 103] width 7 height 7
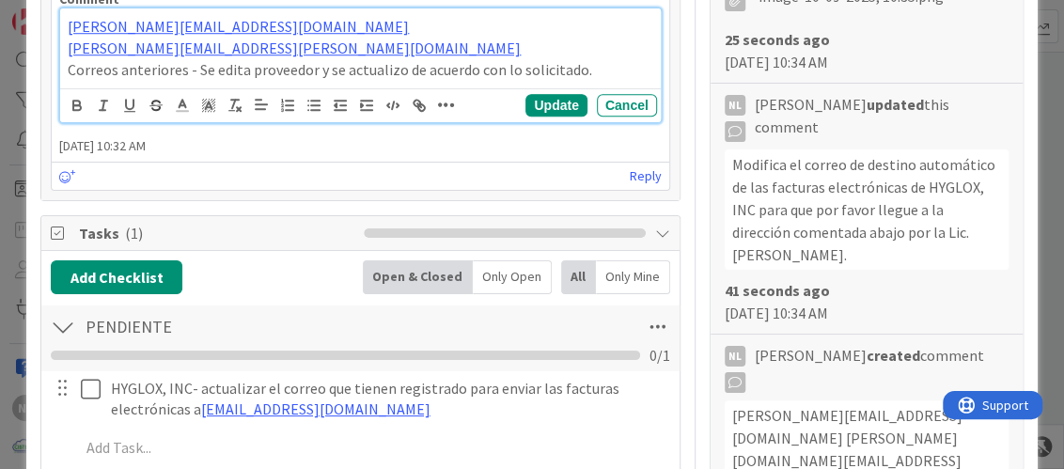
click at [449, 96] on icon "button" at bounding box center [446, 105] width 17 height 19
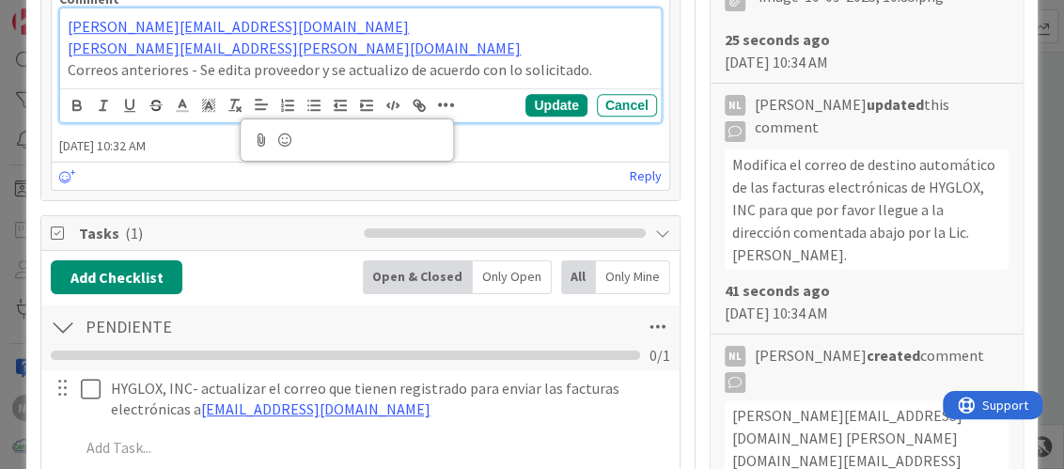
click at [259, 137] on icon at bounding box center [261, 140] width 23 height 26
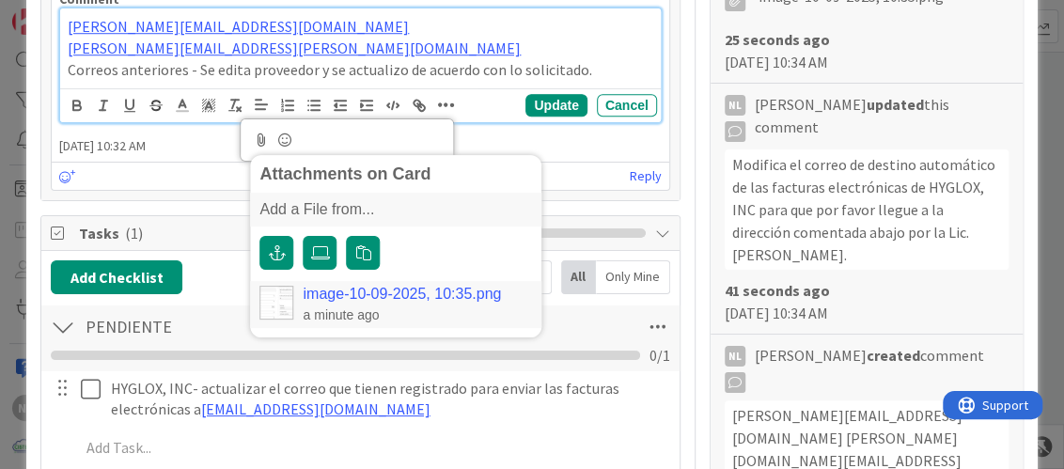
click at [380, 288] on link "image-10-09-2025, 10:35.png" at bounding box center [402, 294] width 198 height 17
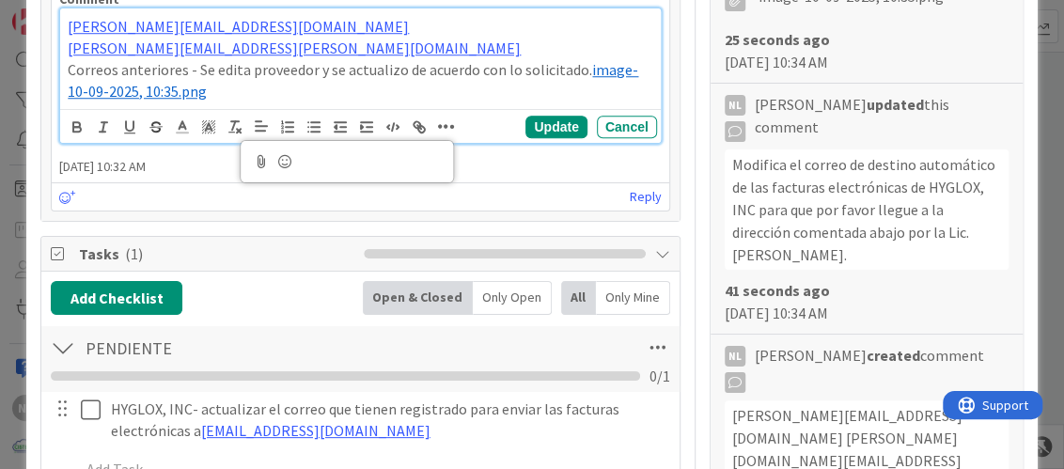
click at [577, 68] on p "Correos anteriores - Se edita proveedor y se actualizo de acuerdo con lo solici…" at bounding box center [360, 80] width 584 height 42
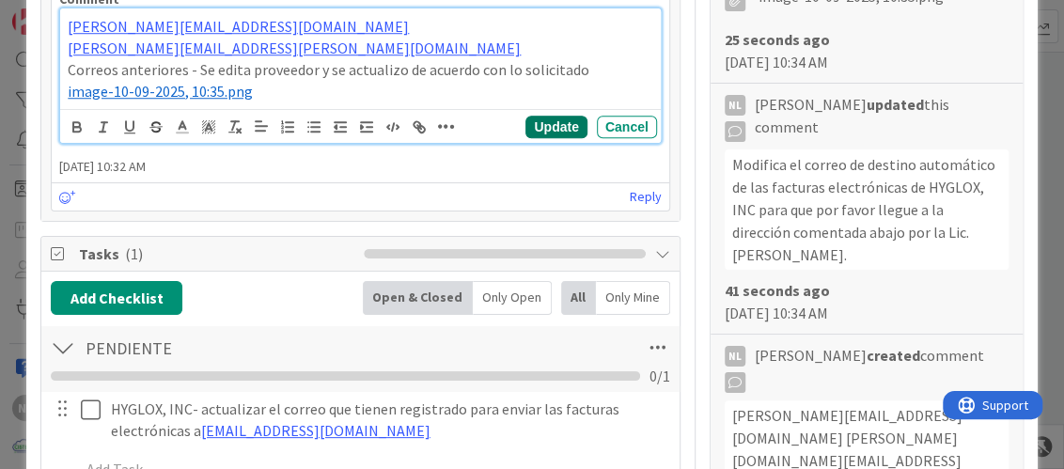
click at [527, 122] on button "Update" at bounding box center [555, 127] width 61 height 23
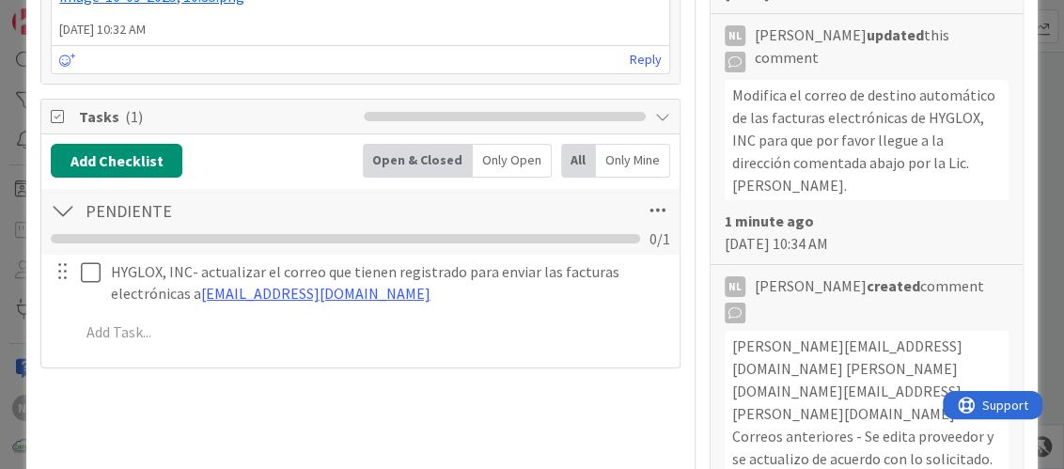
scroll to position [827, 0]
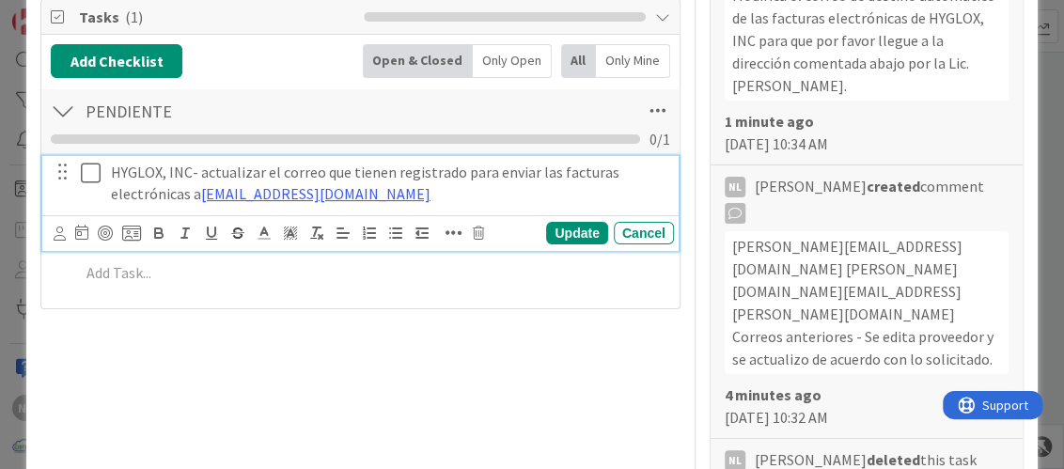
click at [88, 174] on icon at bounding box center [91, 173] width 20 height 23
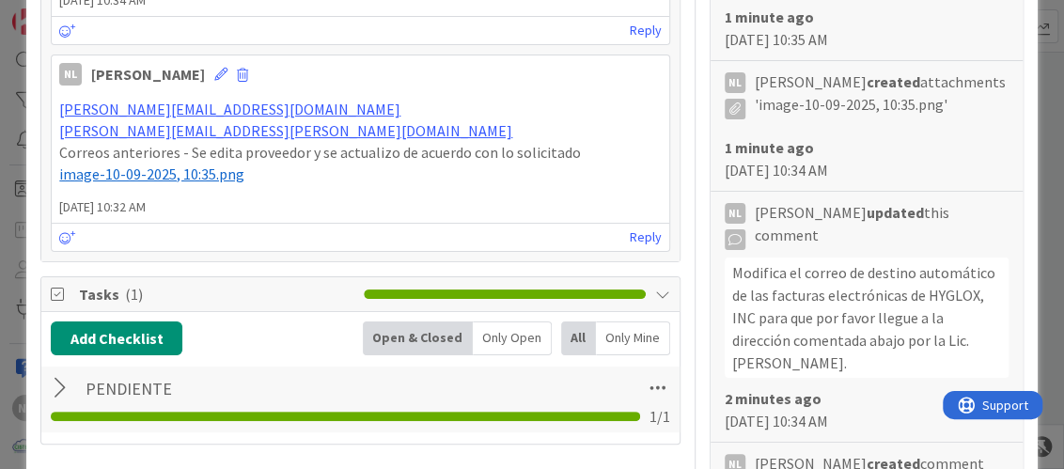
scroll to position [545, 0]
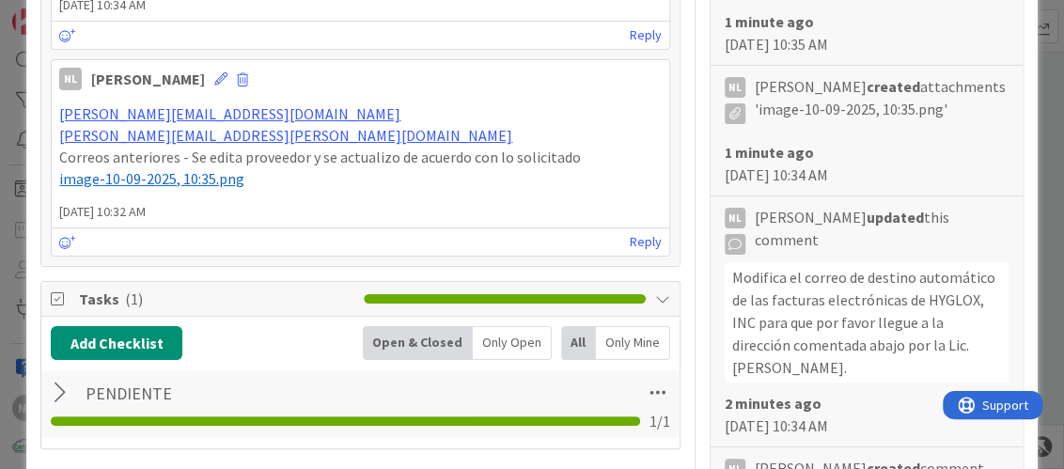
click at [58, 387] on div at bounding box center [63, 393] width 24 height 34
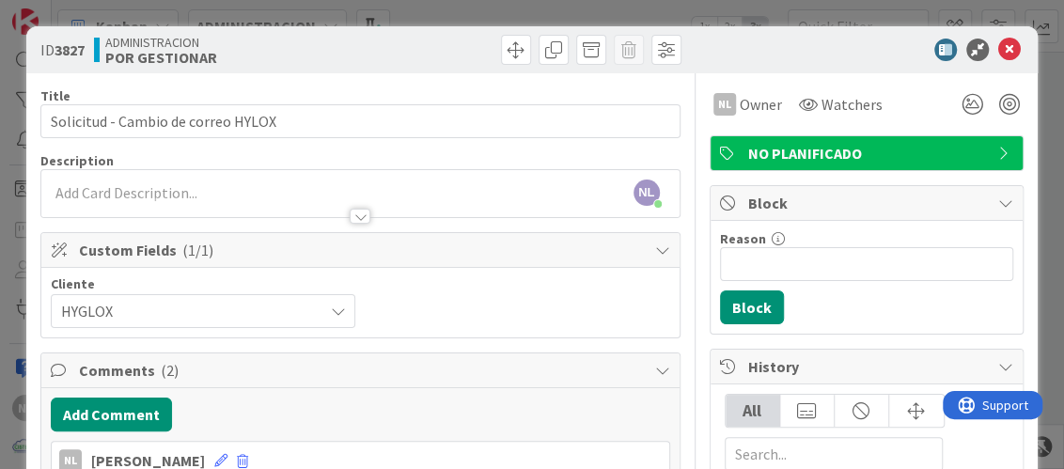
scroll to position [0, 0]
click at [998, 44] on icon at bounding box center [1009, 50] width 23 height 23
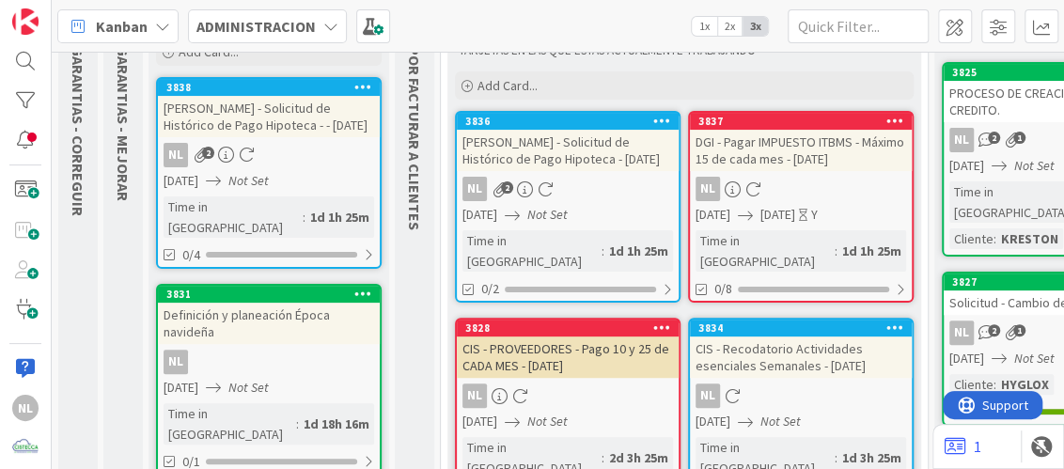
scroll to position [109, 0]
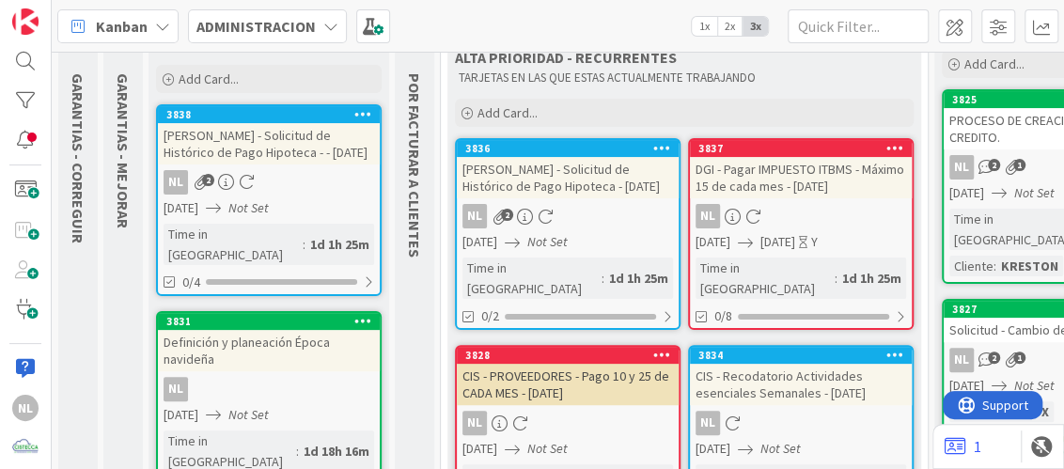
click at [267, 174] on div "NL 2" at bounding box center [269, 182] width 222 height 24
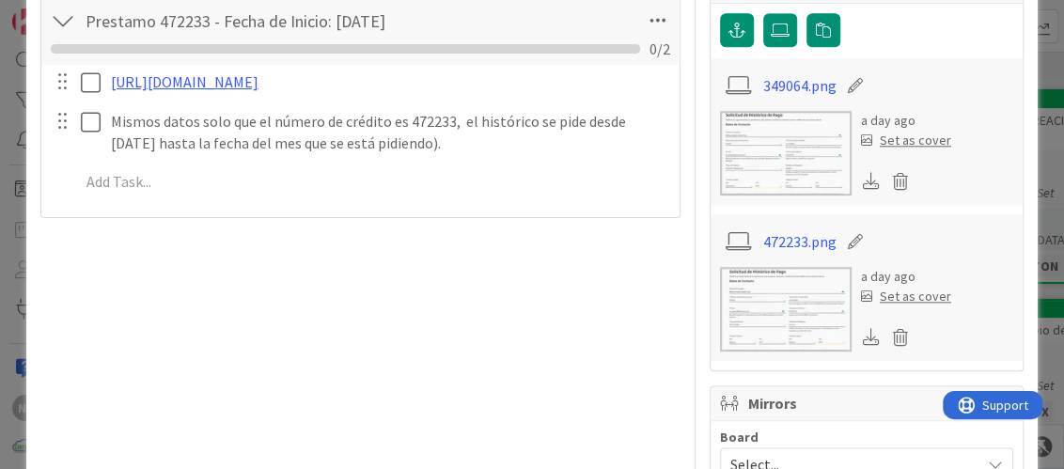
scroll to position [845, 0]
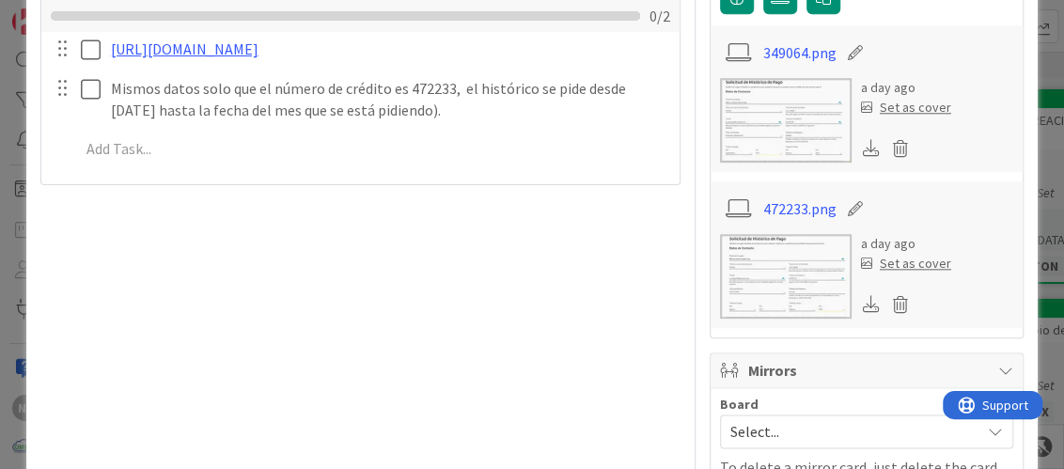
click at [772, 110] on img at bounding box center [786, 120] width 132 height 85
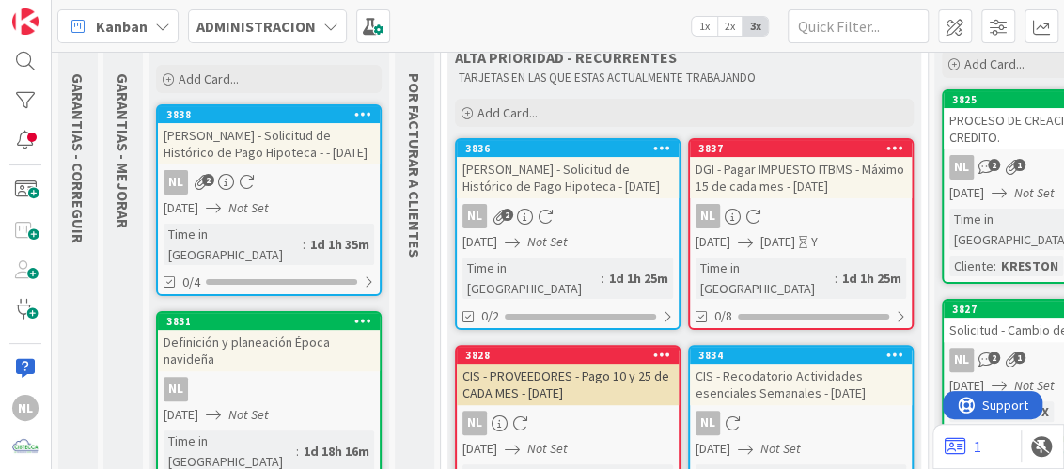
click at [579, 204] on div "NL 2" at bounding box center [568, 216] width 222 height 24
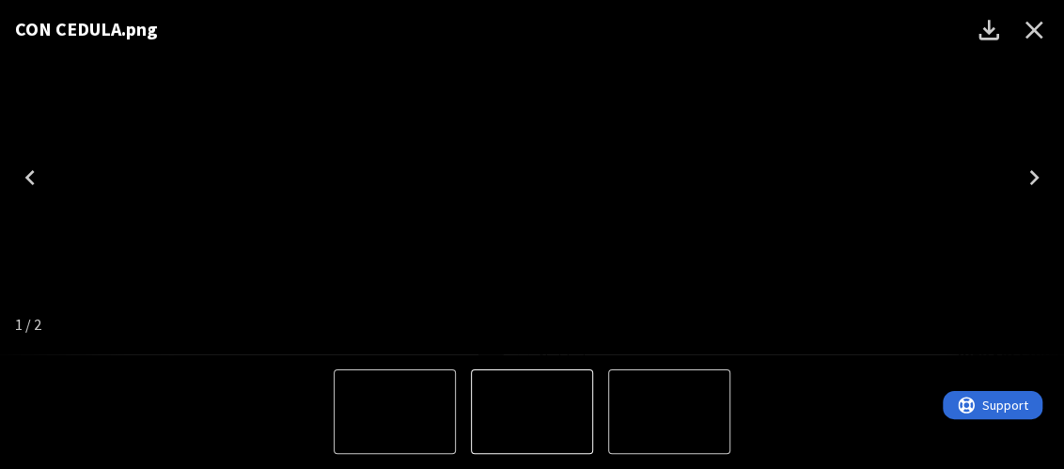
click at [1035, 29] on icon "Close" at bounding box center [1033, 30] width 30 height 30
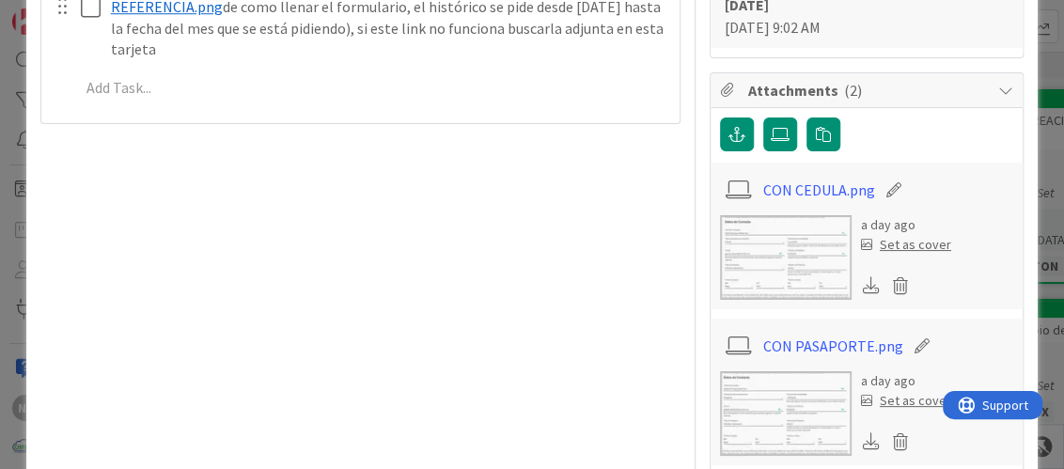
scroll to position [751, 0]
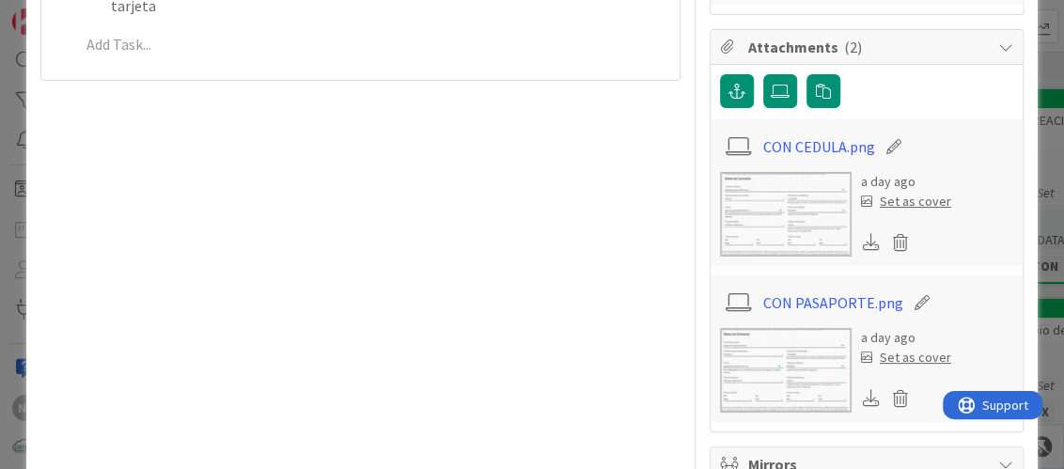
click at [793, 356] on img at bounding box center [786, 370] width 132 height 85
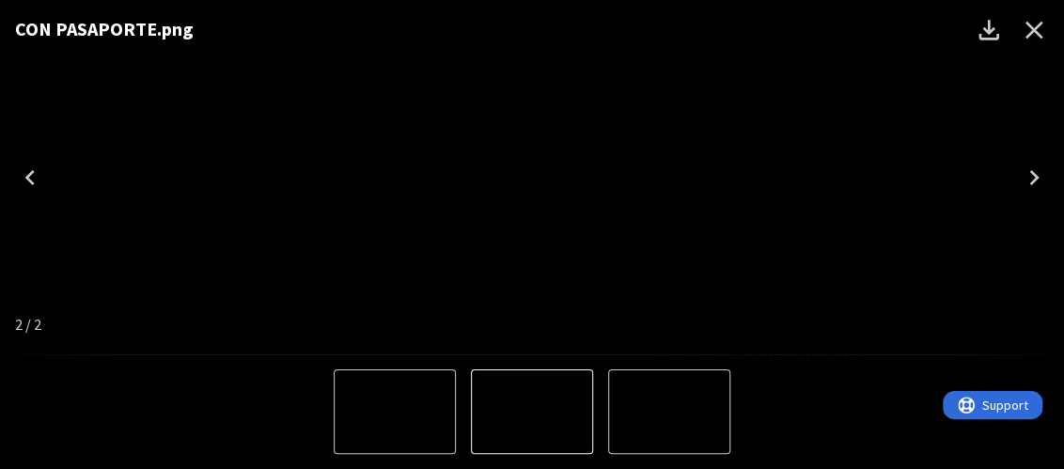
click at [1034, 21] on icon "Close" at bounding box center [1033, 30] width 30 height 30
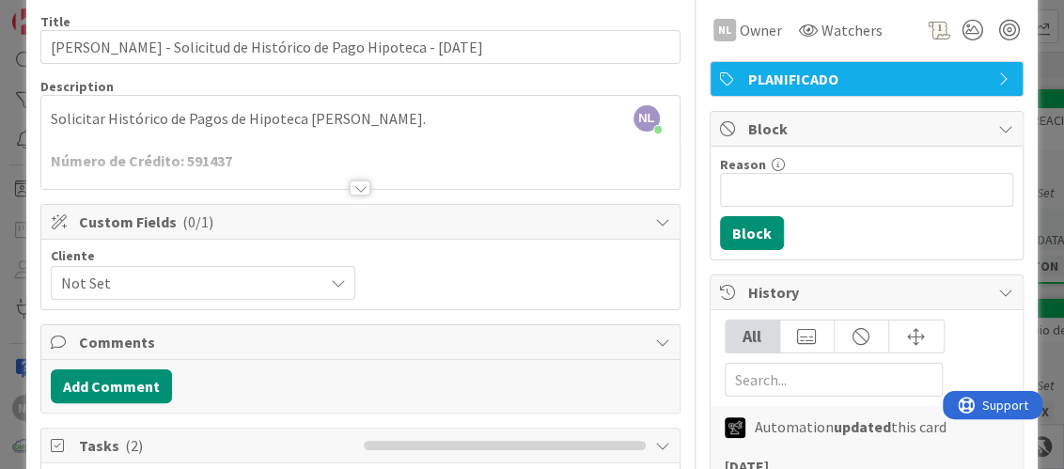
scroll to position [0, 0]
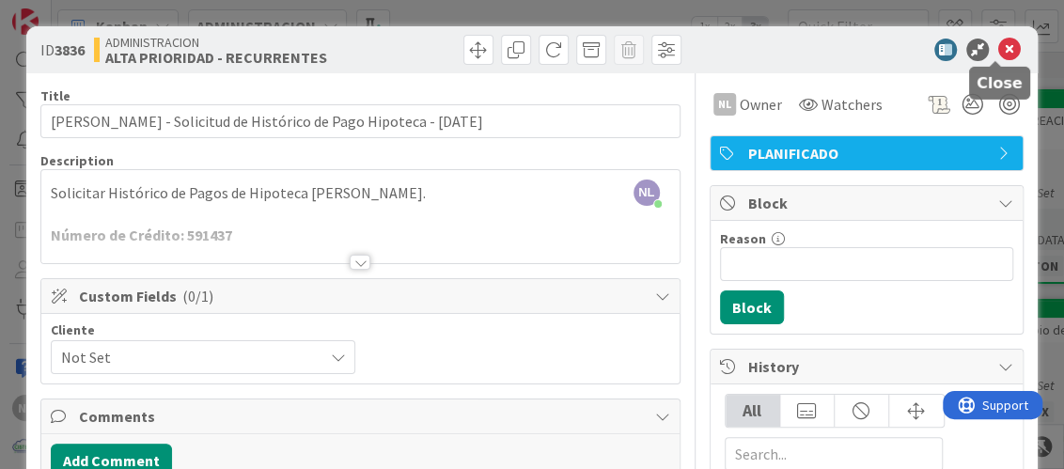
click at [998, 43] on icon at bounding box center [1009, 50] width 23 height 23
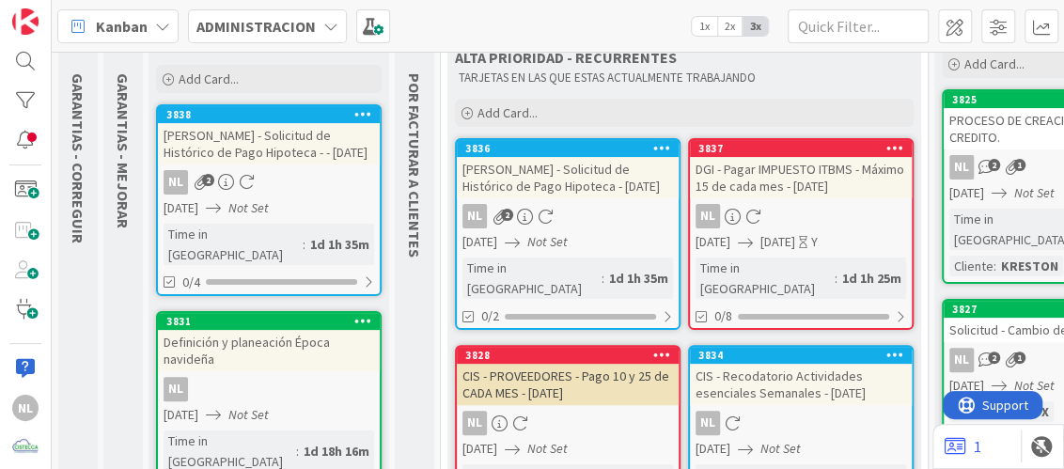
click at [234, 172] on div "NL 2" at bounding box center [269, 182] width 222 height 24
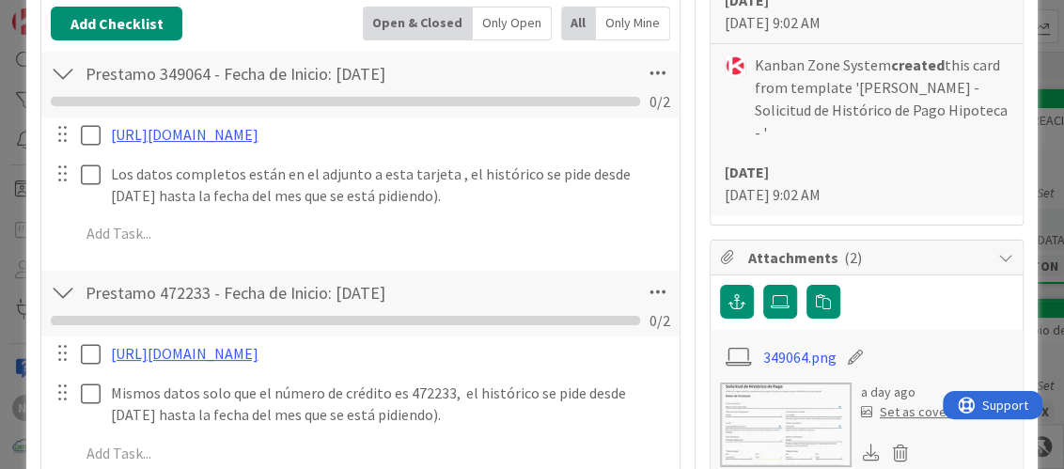
scroll to position [564, 0]
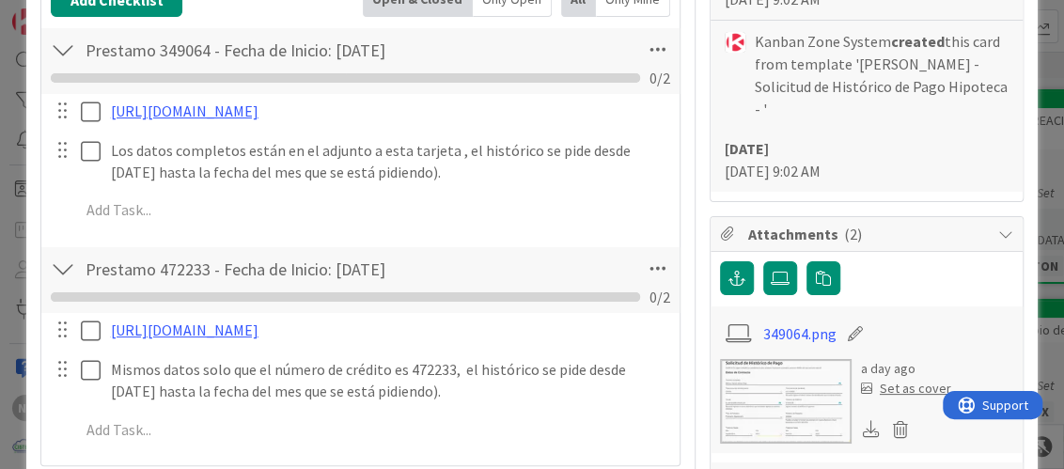
click at [794, 370] on img at bounding box center [786, 401] width 132 height 85
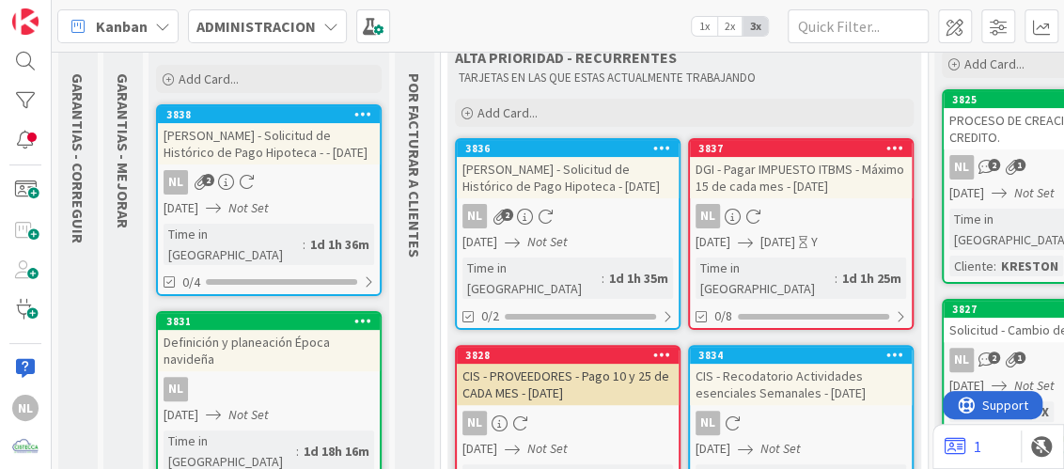
click at [273, 377] on div "NL" at bounding box center [269, 389] width 222 height 24
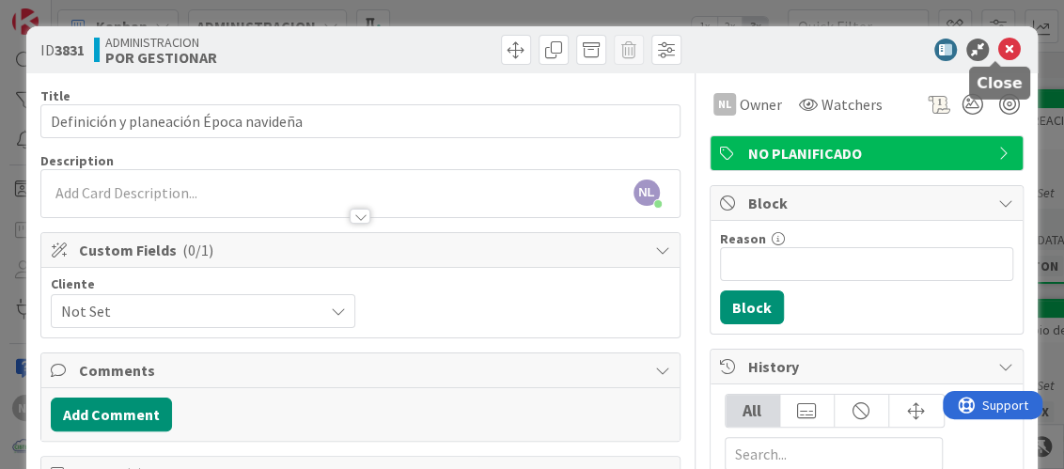
click at [998, 51] on icon at bounding box center [1009, 50] width 23 height 23
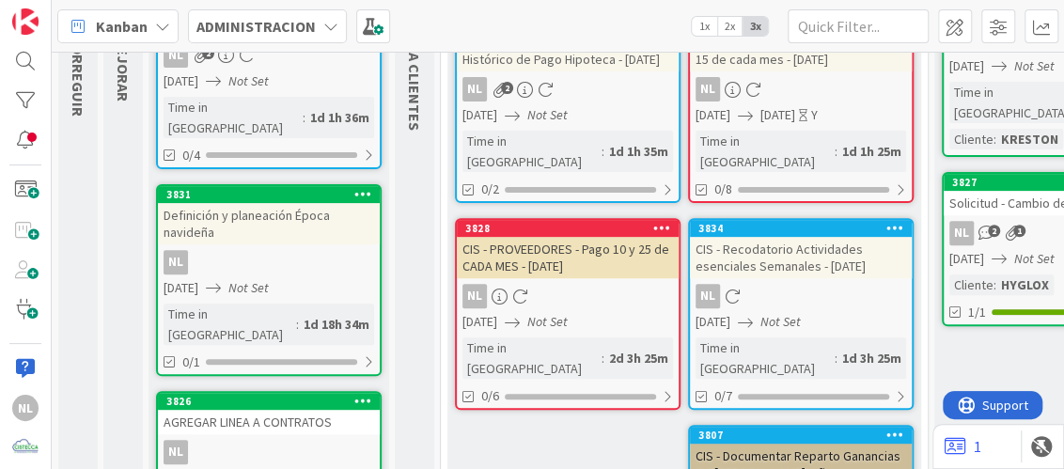
scroll to position [203, 0]
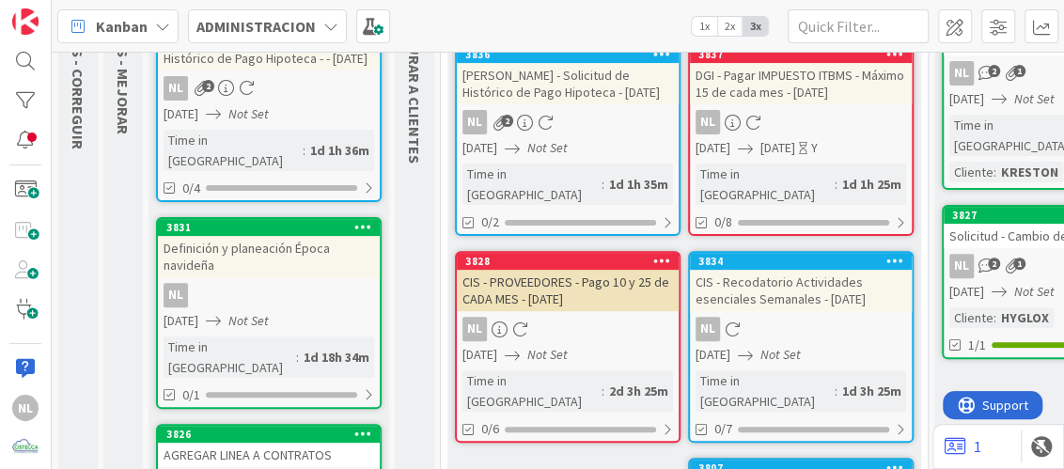
click at [250, 104] on div "08/10/2025 Not Set" at bounding box center [271, 114] width 216 height 20
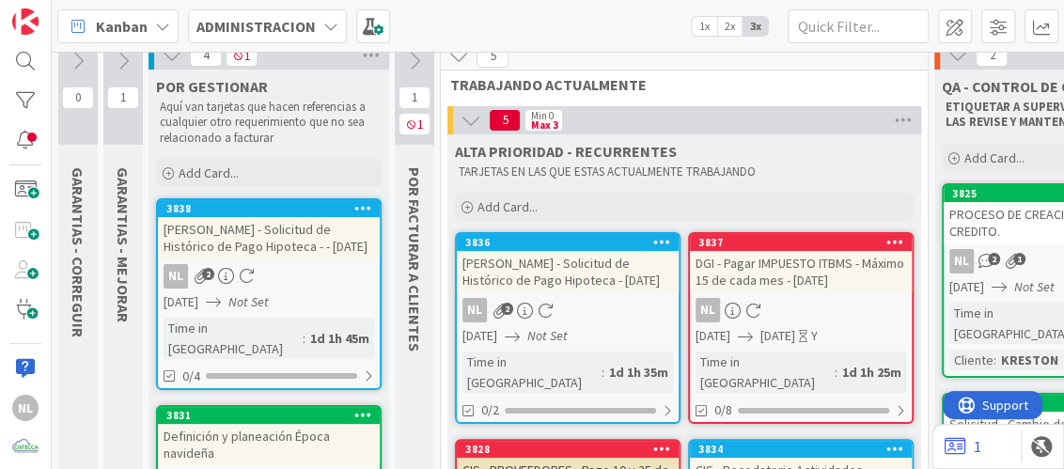
click at [254, 277] on icon at bounding box center [247, 276] width 16 height 16
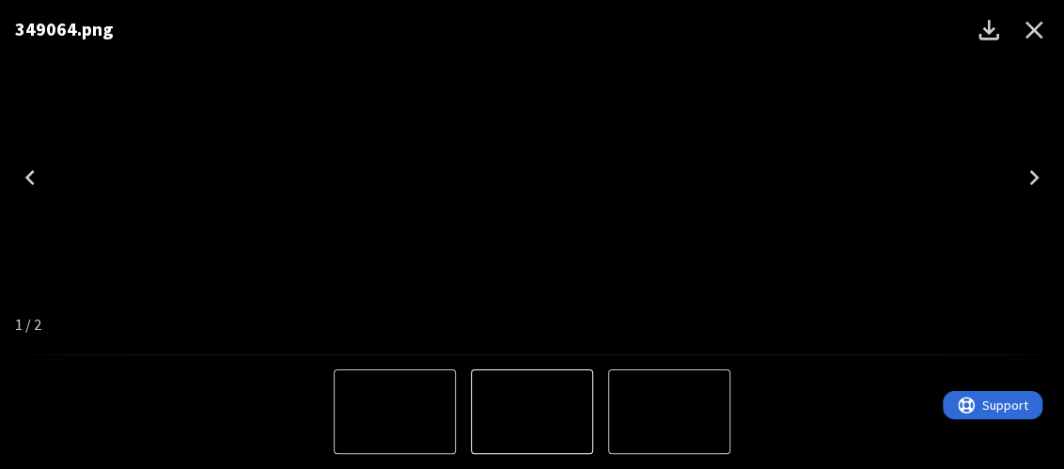
click at [1035, 34] on icon "Close" at bounding box center [1034, 31] width 18 height 18
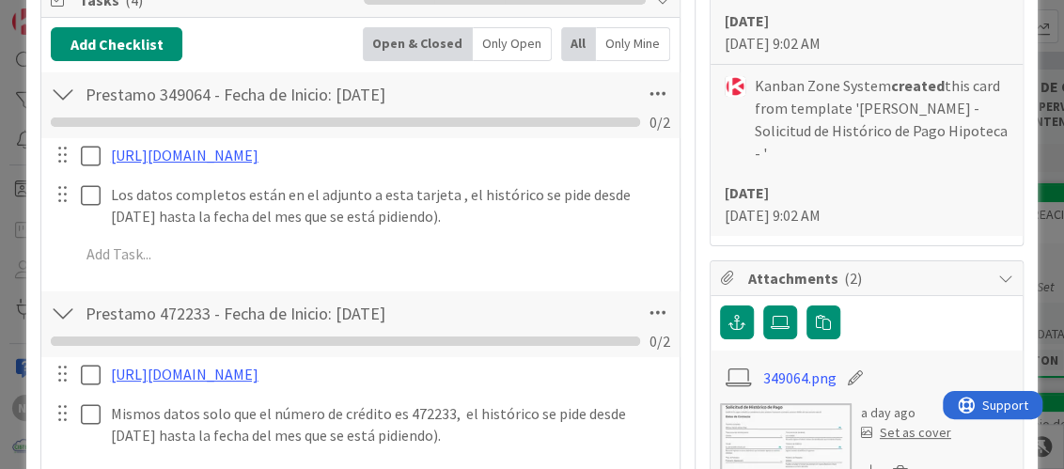
scroll to position [564, 0]
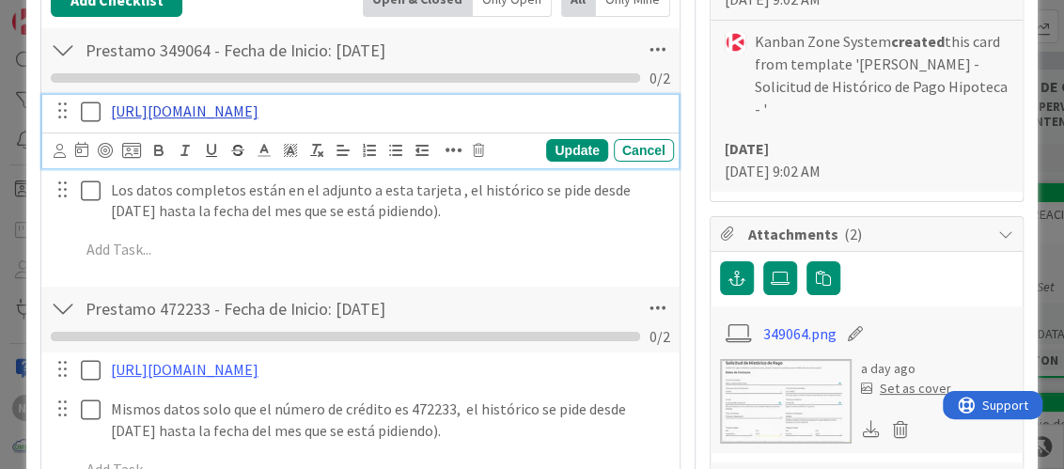
click at [258, 112] on link "https://www.banistmo.com/wps/portal/banistmo/personas/productos-y-servicios/ser…" at bounding box center [185, 110] width 148 height 19
click at [357, 165] on link "https://www.banistmo.com/wps/portal/banistmo/personas/productos-y-servicios/ser…" at bounding box center [292, 169] width 129 height 24
click at [561, 273] on div "https://www.banistmo.com/wps/portal/banistmo/personas/productos-y-servicios/ser…" at bounding box center [360, 183] width 618 height 179
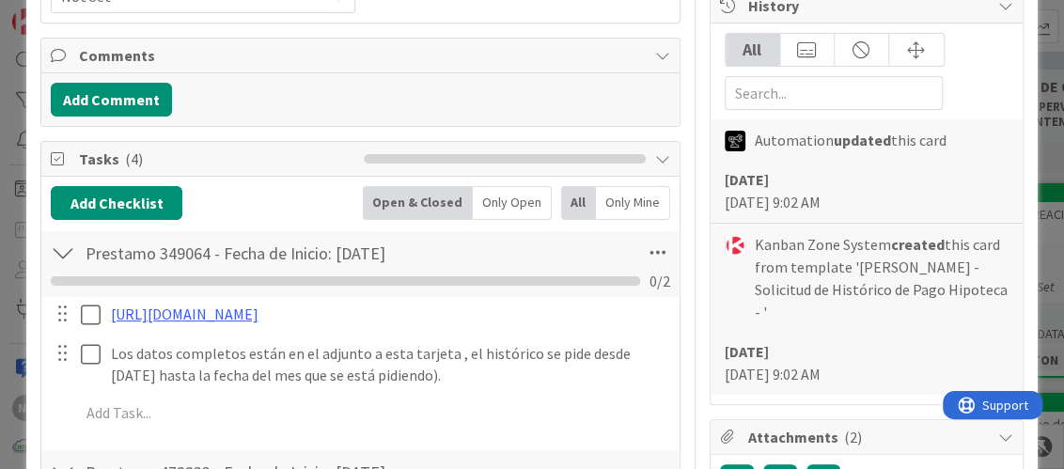
scroll to position [469, 0]
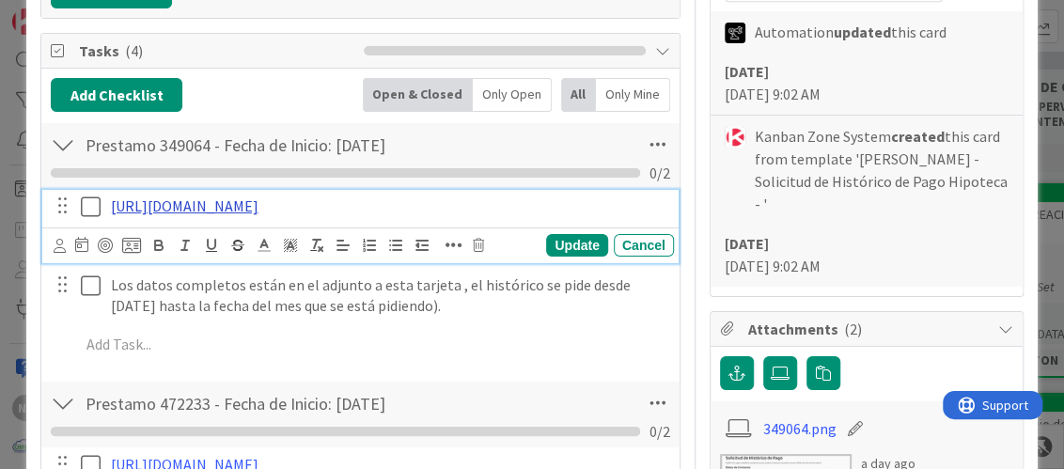
click at [258, 207] on link "https://www.banistmo.com/wps/portal/banistmo/personas/productos-y-servicios/ser…" at bounding box center [185, 205] width 148 height 19
click at [288, 264] on link "https://www.banistmo.com/wps/portal/banistmo/personas/productos-y-servicios/ser…" at bounding box center [292, 264] width 129 height 24
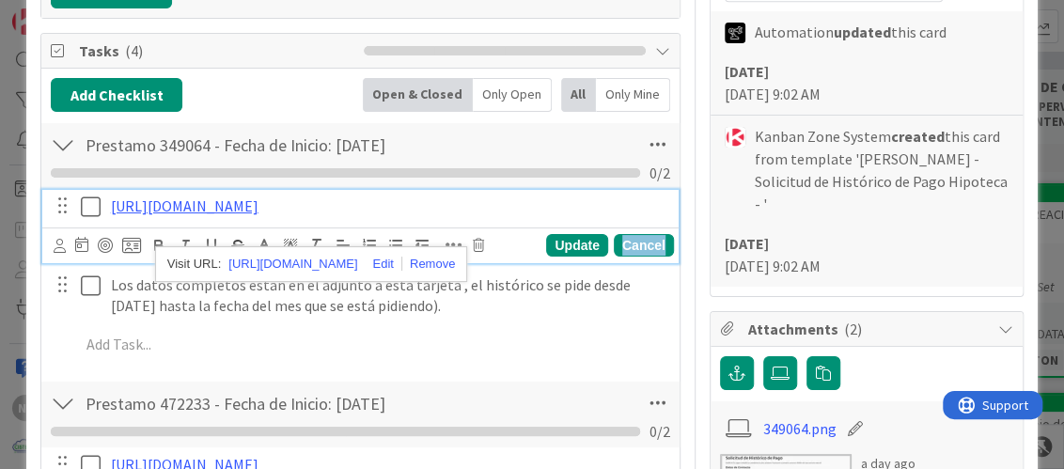
click at [644, 256] on div "Cancel" at bounding box center [644, 245] width 60 height 23
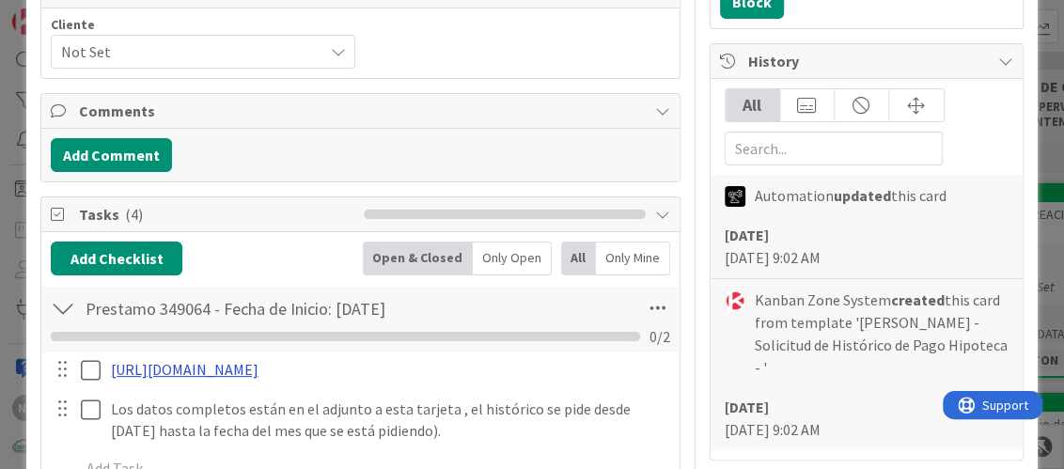
scroll to position [282, 0]
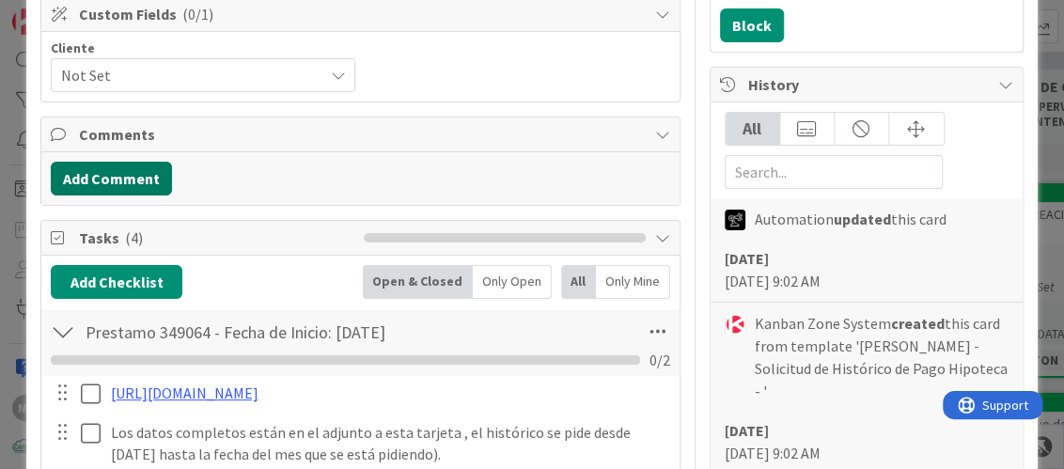
click at [117, 180] on button "Add Comment" at bounding box center [111, 179] width 121 height 34
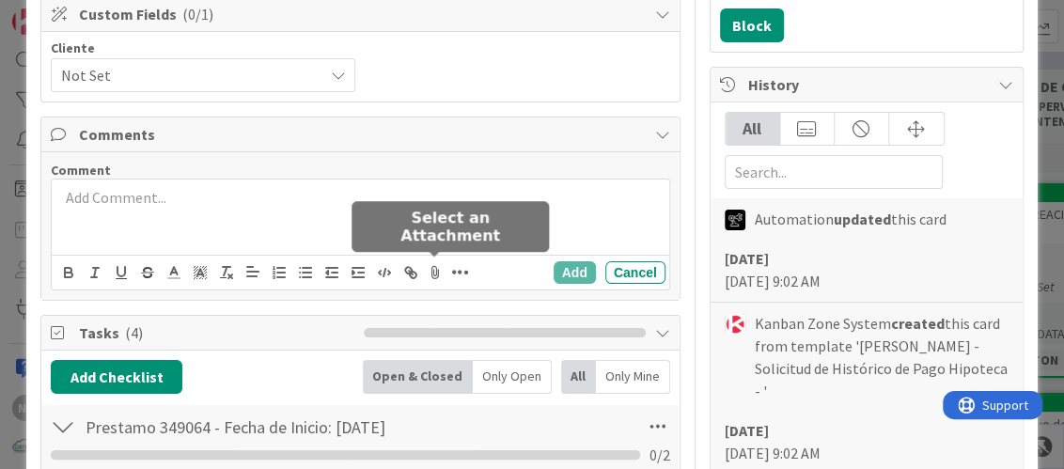
click at [436, 273] on icon at bounding box center [435, 272] width 23 height 26
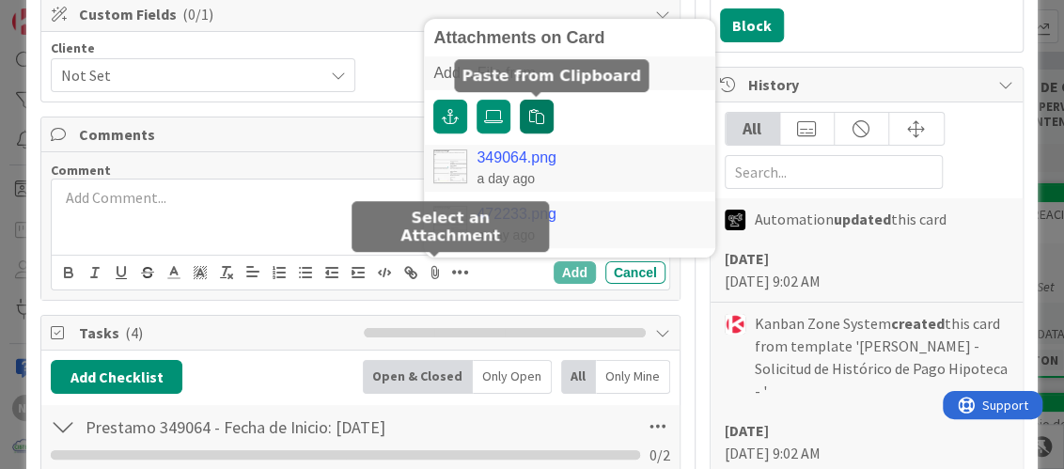
click at [537, 109] on icon "button" at bounding box center [536, 116] width 15 height 15
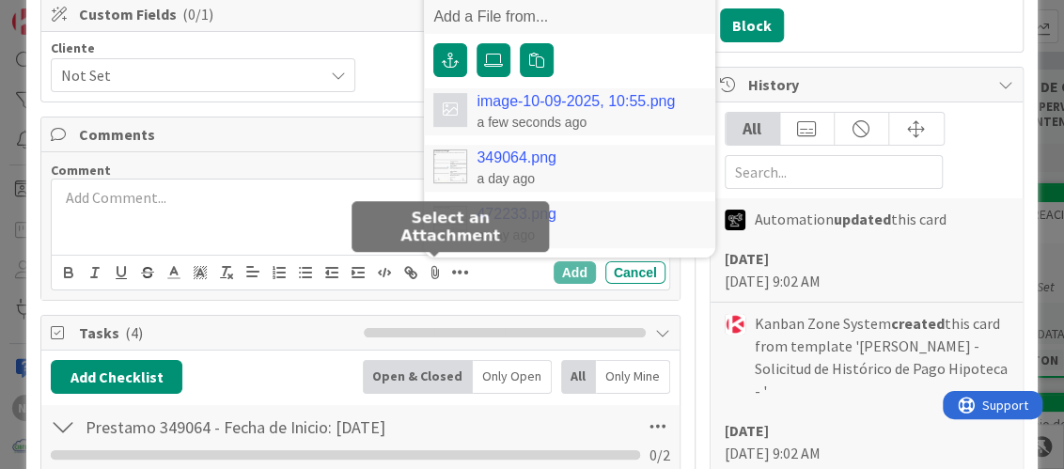
click at [587, 100] on link "image-10-09-2025, 10:55.png" at bounding box center [575, 101] width 198 height 17
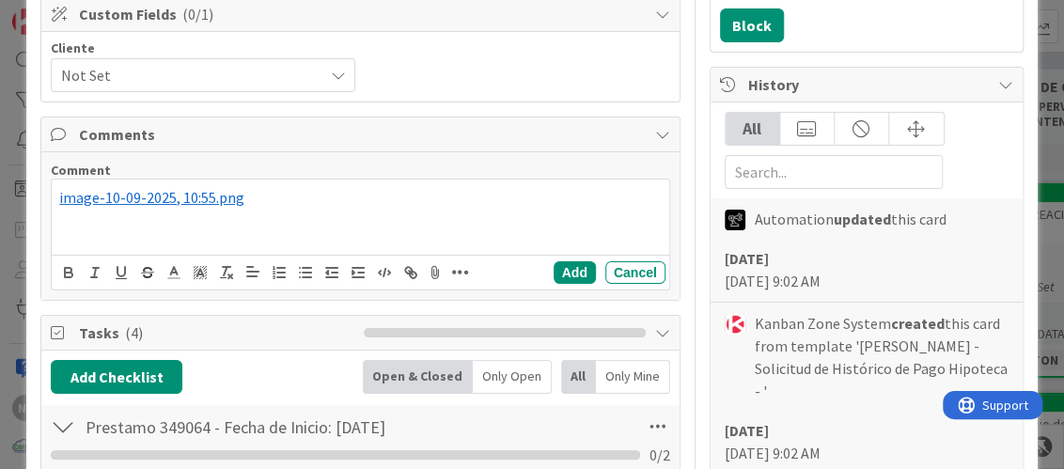
click at [271, 194] on p "﻿ image-10-09-2025, 10:55.png ﻿" at bounding box center [359, 198] width 601 height 22
click at [75, 225] on div "﻿ image-10-09-2025, 10:55.png ﻿" at bounding box center [360, 216] width 616 height 75
click at [272, 194] on p "﻿ image-10-09-2025, 10:55.png ﻿" at bounding box center [359, 198] width 601 height 22
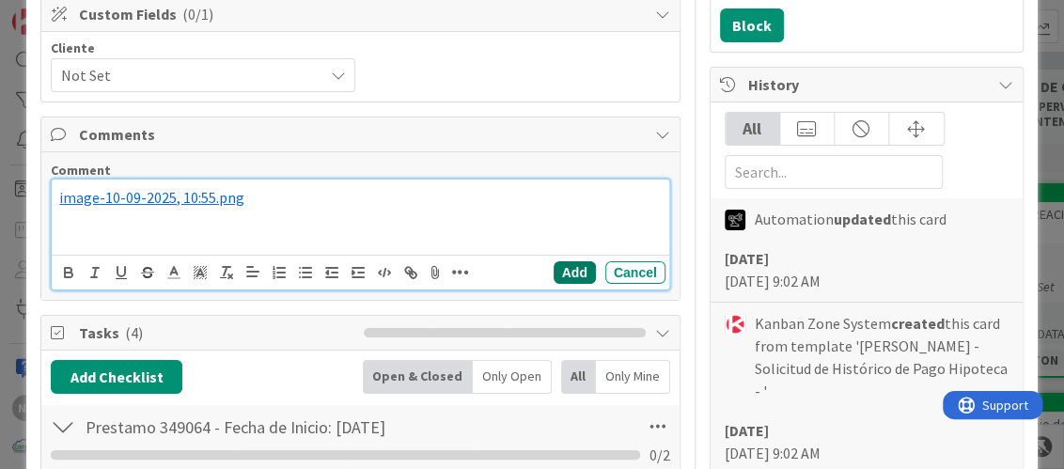
click at [563, 276] on button "Add" at bounding box center [574, 272] width 42 height 23
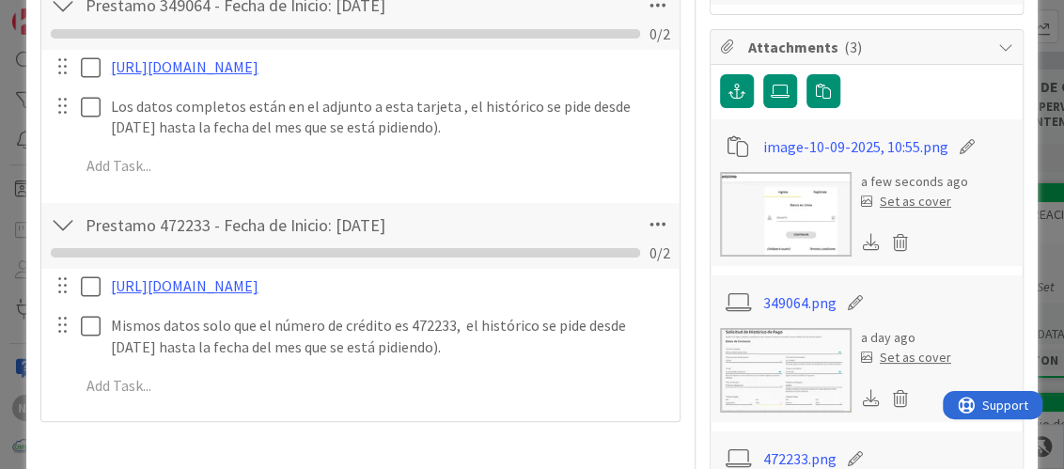
scroll to position [845, 0]
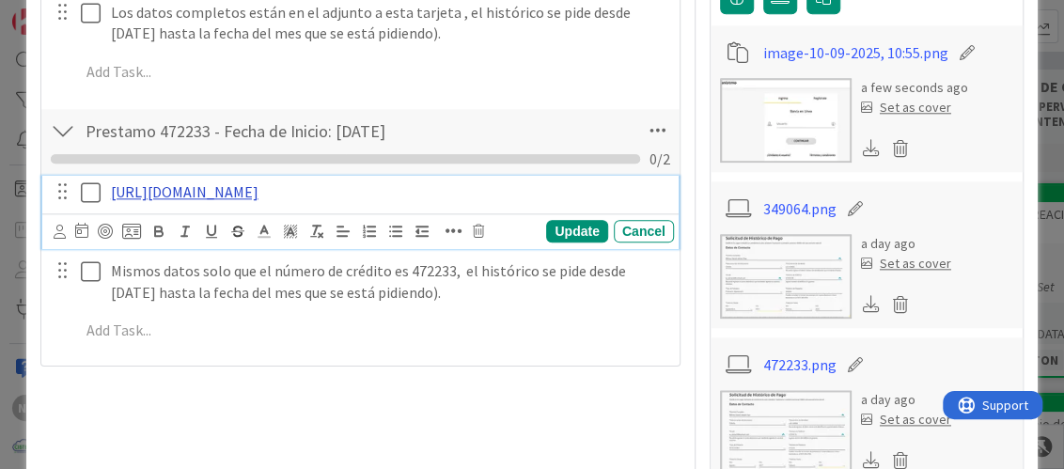
click at [258, 201] on link "https://www.banistmo.com/wps/portal/banistmo/personas/productos-y-servicios/ser…" at bounding box center [185, 191] width 148 height 19
click at [293, 262] on link "https://www.banistmo.com/wps/portal/banistmo/personas/productos-y-servicios/ser…" at bounding box center [292, 250] width 129 height 24
click at [412, 348] on div "Add Add Multiple Cancel" at bounding box center [359, 331] width 635 height 34
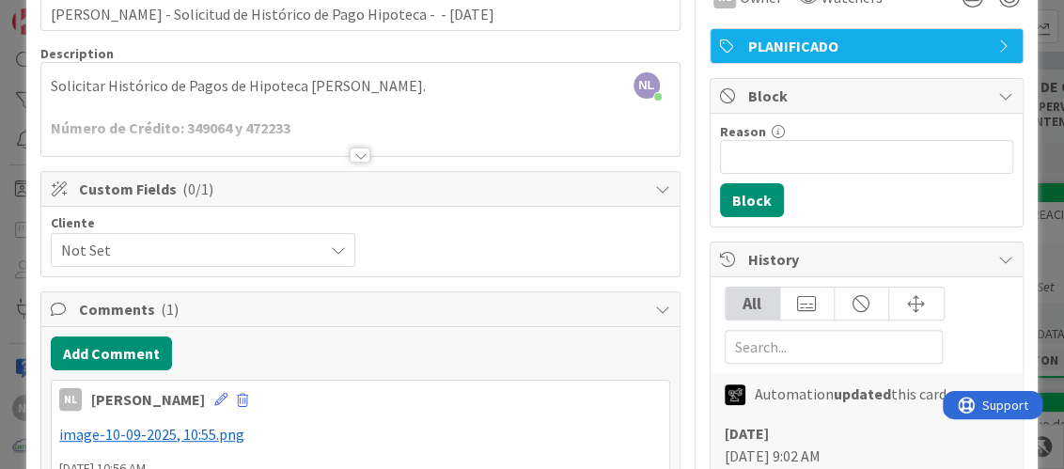
scroll to position [282, 0]
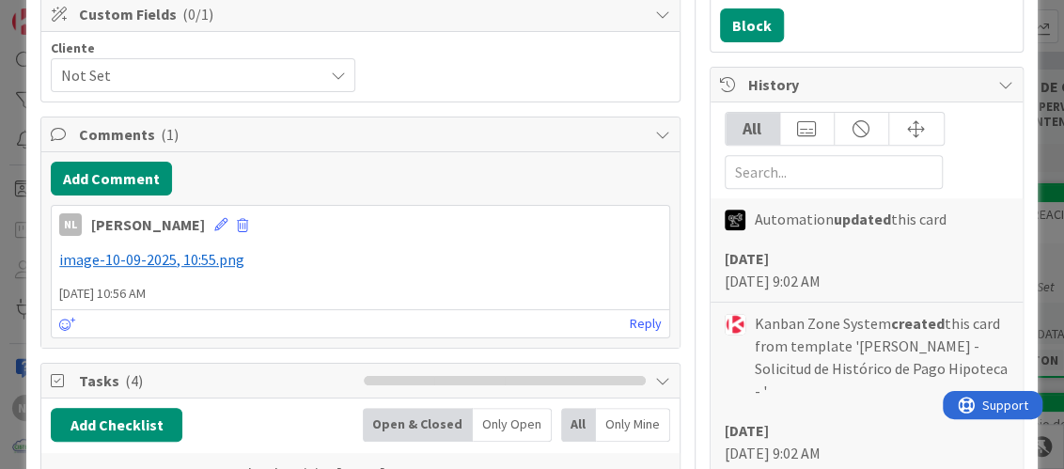
click at [282, 257] on p "﻿ image-10-09-2025, 10:55.png ﻿" at bounding box center [359, 260] width 601 height 22
click at [255, 257] on p "﻿ image-10-09-2025, 10:55.png ﻿" at bounding box center [359, 260] width 601 height 22
click at [258, 259] on p "﻿ image-10-09-2025, 10:55.png ﻿" at bounding box center [359, 260] width 601 height 22
click at [53, 270] on div "﻿ image-10-09-2025, 10:55.png ﻿" at bounding box center [360, 259] width 616 height 37
click at [53, 272] on div "﻿ image-10-09-2025, 10:55.png ﻿" at bounding box center [360, 259] width 616 height 37
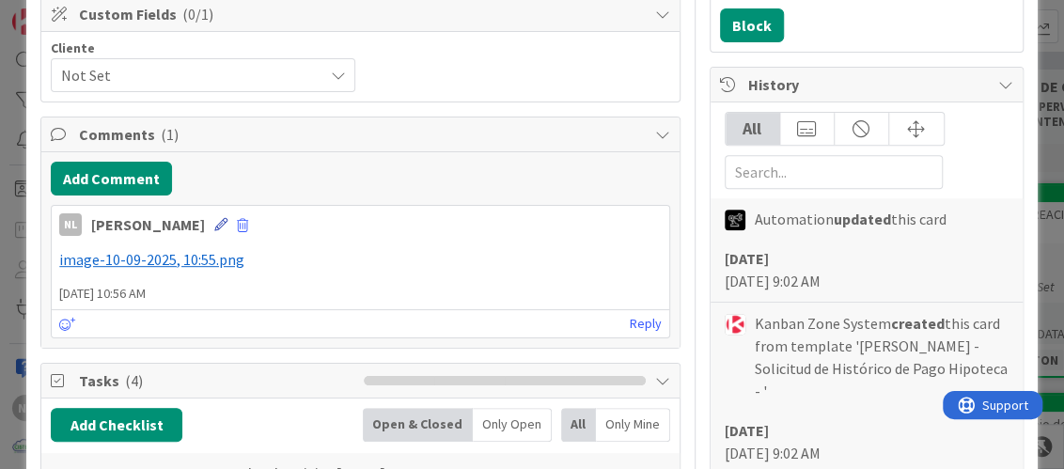
click at [214, 225] on icon at bounding box center [220, 224] width 13 height 13
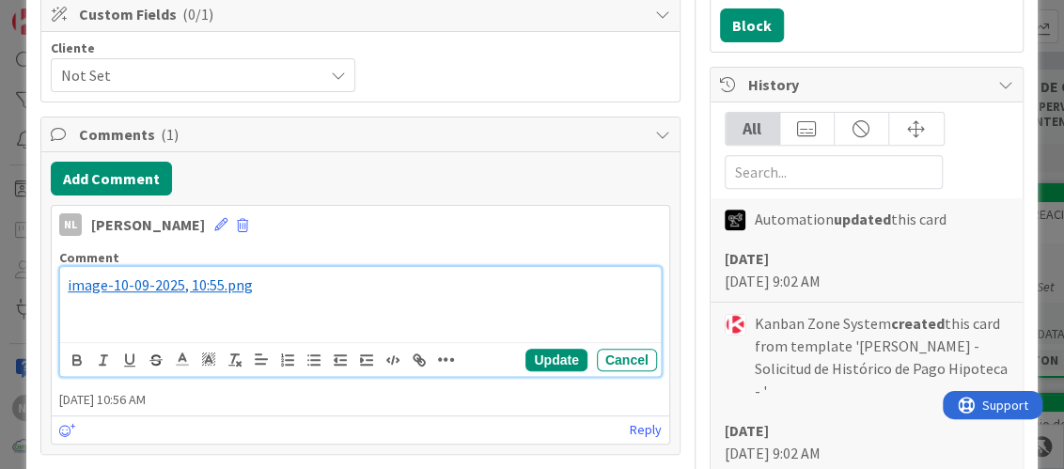
click at [285, 287] on p "﻿ image-10-09-2025, 10:55.png ﻿" at bounding box center [360, 285] width 584 height 22
drag, startPoint x: 118, startPoint y: 311, endPoint x: 220, endPoint y: 311, distance: 101.5
click at [220, 311] on p "﻿ image-10-09-2025, 10:55.png ﻿ El portal fue actualizado y al parecer pide ent…" at bounding box center [360, 295] width 584 height 42
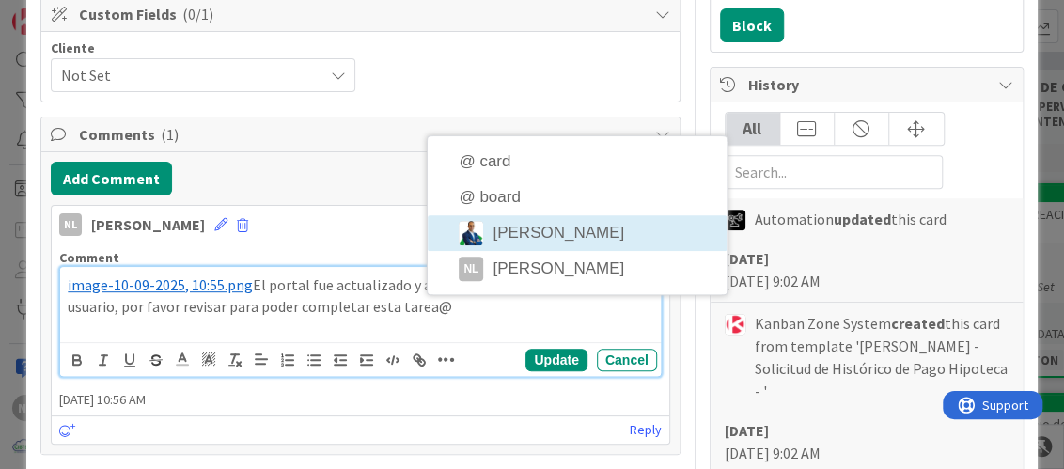
click at [552, 228] on div "NL Nubia Lopez 09 October 2025 10:56 AM Comment ﻿ image-10-09-2025, 10:55.png ﻿…" at bounding box center [360, 325] width 618 height 240
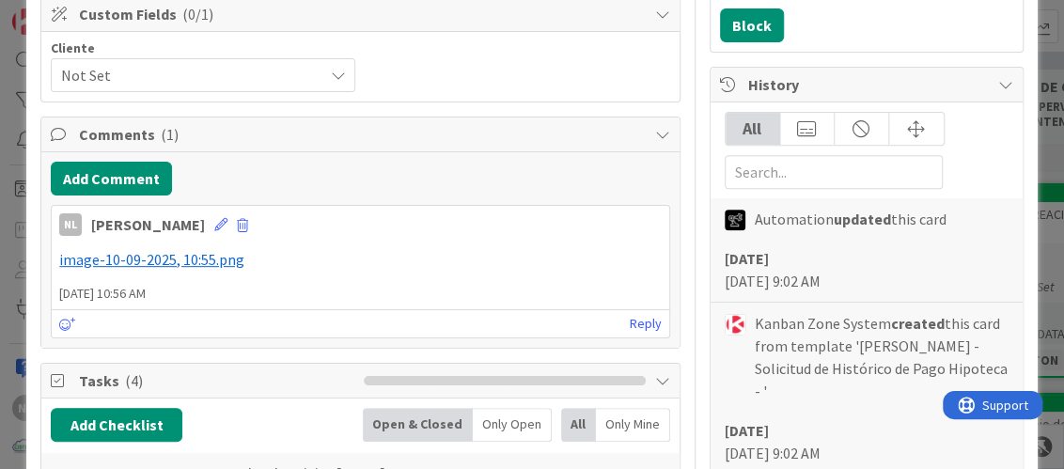
scroll to position [263, 0]
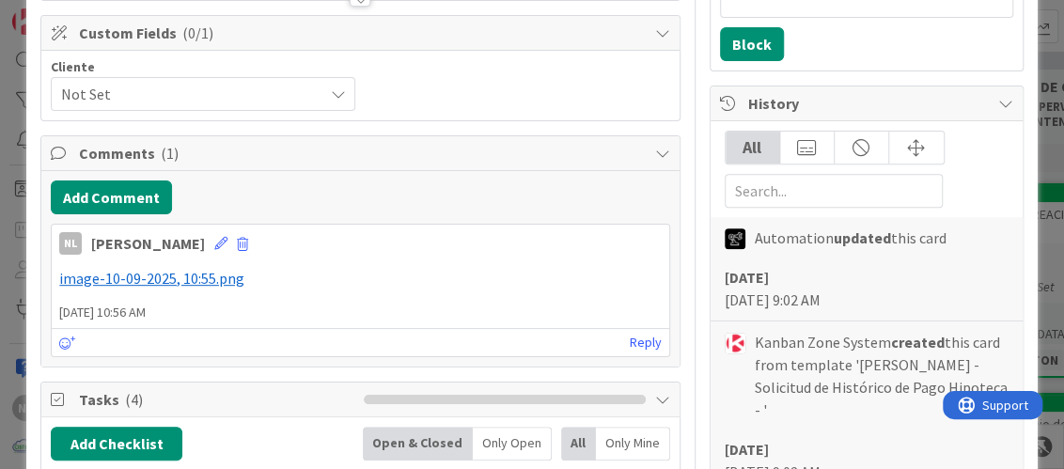
click at [308, 269] on p "﻿ image-10-09-2025, 10:55.png ﻿" at bounding box center [359, 279] width 601 height 22
click at [273, 286] on p "﻿ image-10-09-2025, 10:55.png ﻿" at bounding box center [359, 279] width 601 height 22
click at [214, 241] on icon at bounding box center [220, 243] width 13 height 13
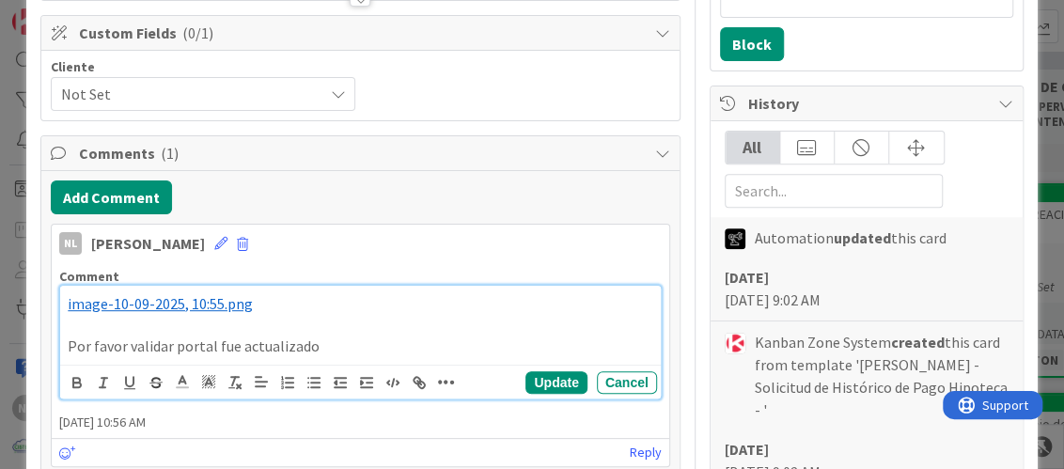
click at [68, 345] on p "Por favor validar portal fue actualizado" at bounding box center [360, 346] width 584 height 22
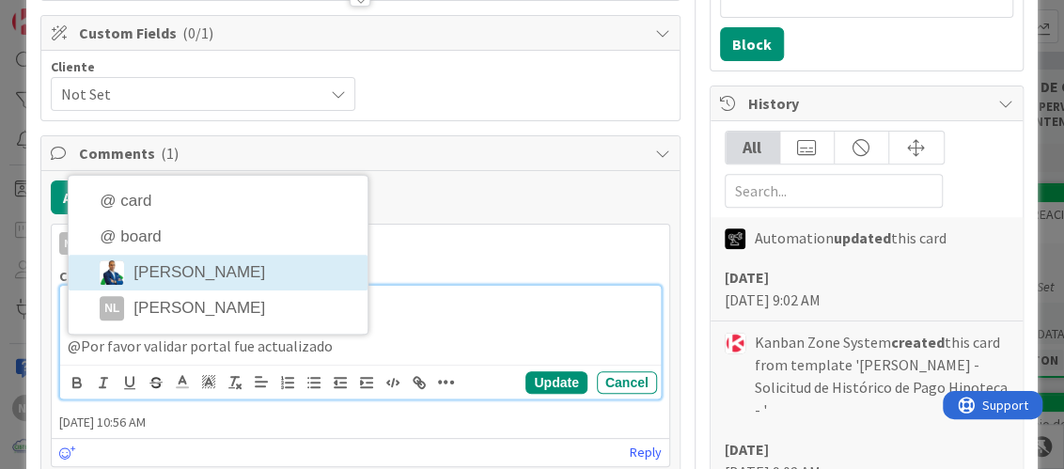
click at [132, 271] on div "Comment ﻿ image-10-09-2025, 10:55.png ﻿ @Por favor validar portal fue actualiza…" at bounding box center [360, 333] width 616 height 147
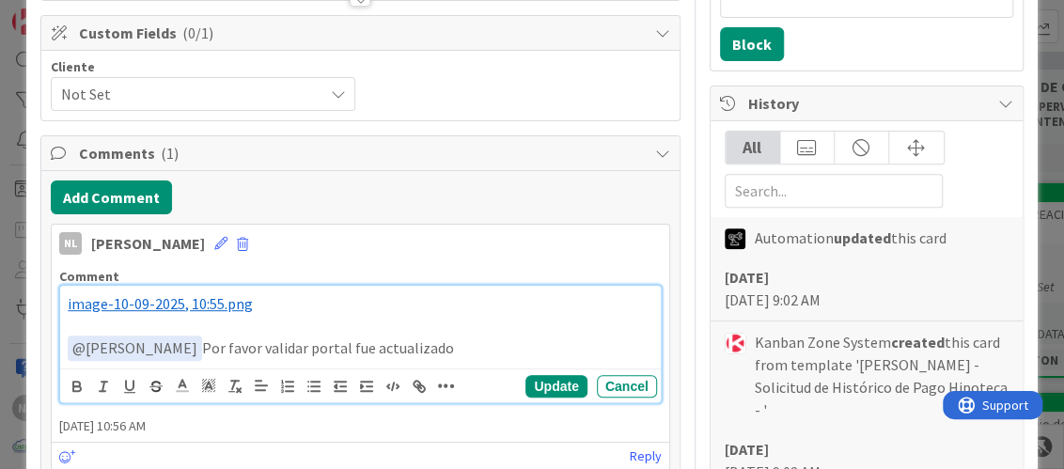
click at [447, 345] on p "﻿ @ Gabriel Adrian ﻿ Por favor validar portal fue actualizado" at bounding box center [360, 347] width 584 height 25
click at [325, 349] on p "﻿ @ Gabriel Adrian ﻿ Por favor validar portal fue actualizado" at bounding box center [360, 347] width 584 height 25
click at [500, 352] on p "﻿ @ Gabriel Adrian ﻿ Por favor validar portal al parecer fue actualizado" at bounding box center [360, 347] width 584 height 25
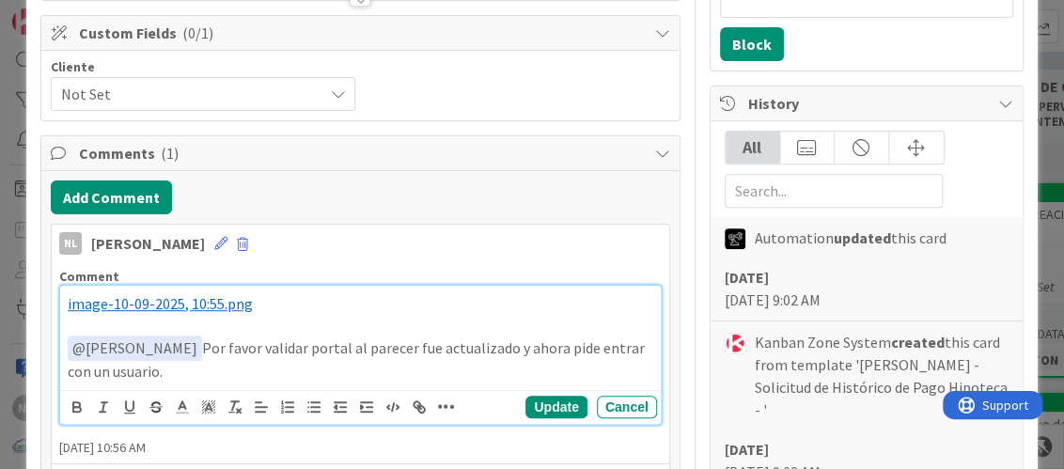
click at [163, 370] on p "﻿ @ Gabriel Adrian ﻿ Por favor validar portal al parecer fue actualizado y ahor…" at bounding box center [360, 358] width 584 height 46
click at [550, 404] on button "Update" at bounding box center [555, 407] width 61 height 23
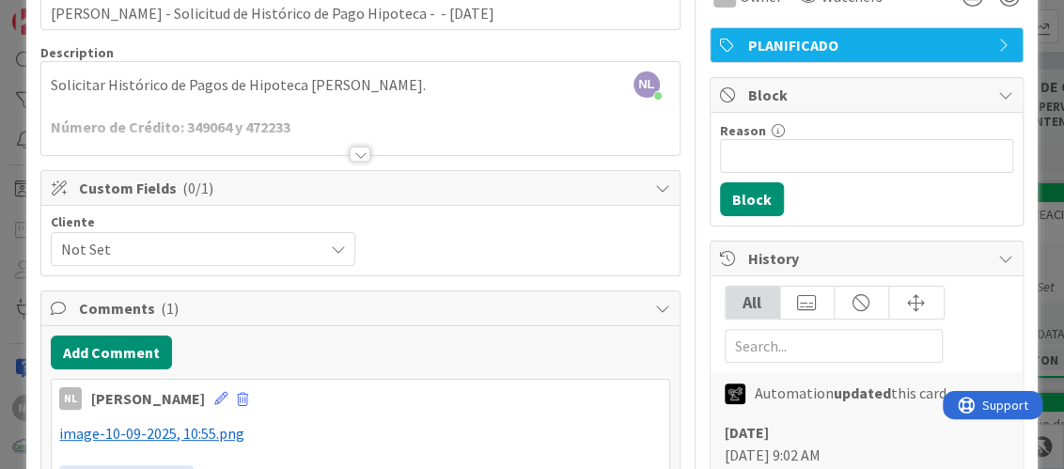
scroll to position [0, 0]
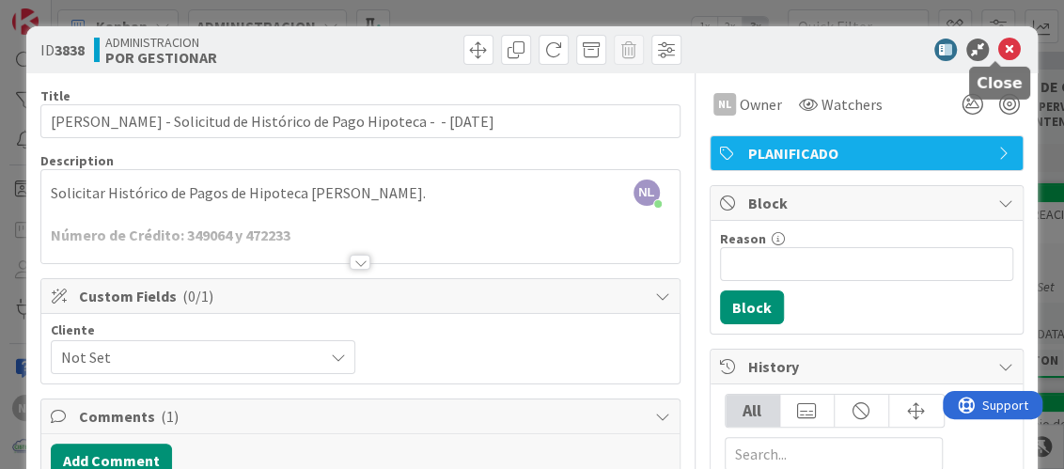
click at [998, 52] on icon at bounding box center [1009, 50] width 23 height 23
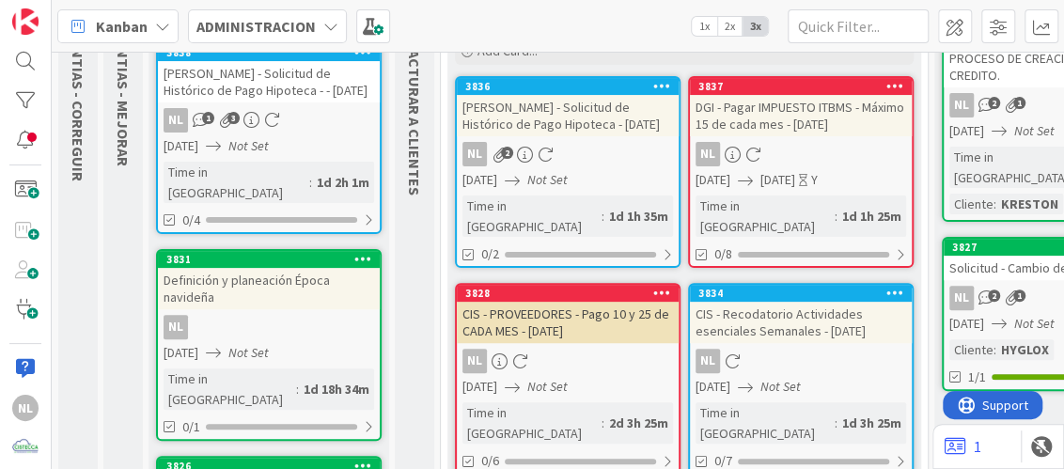
scroll to position [109, 0]
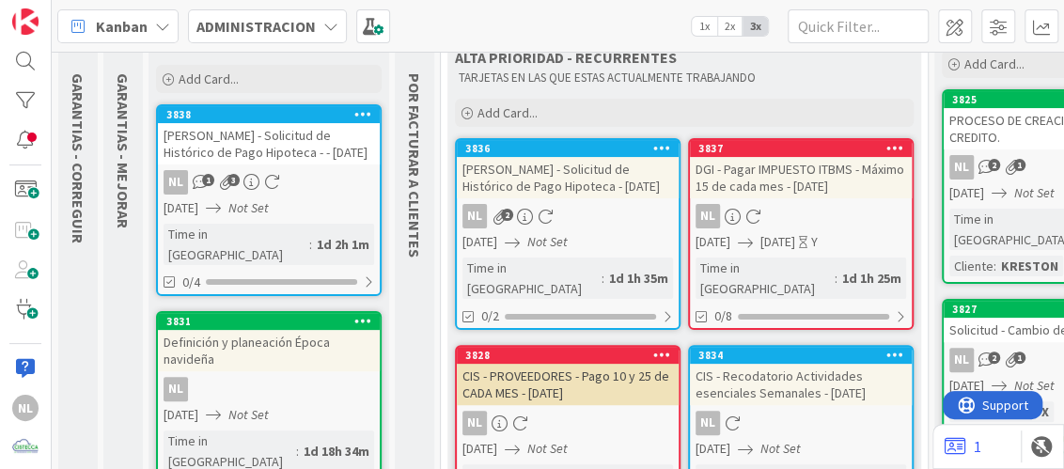
click at [303, 189] on div "NL 1 3" at bounding box center [269, 182] width 222 height 24
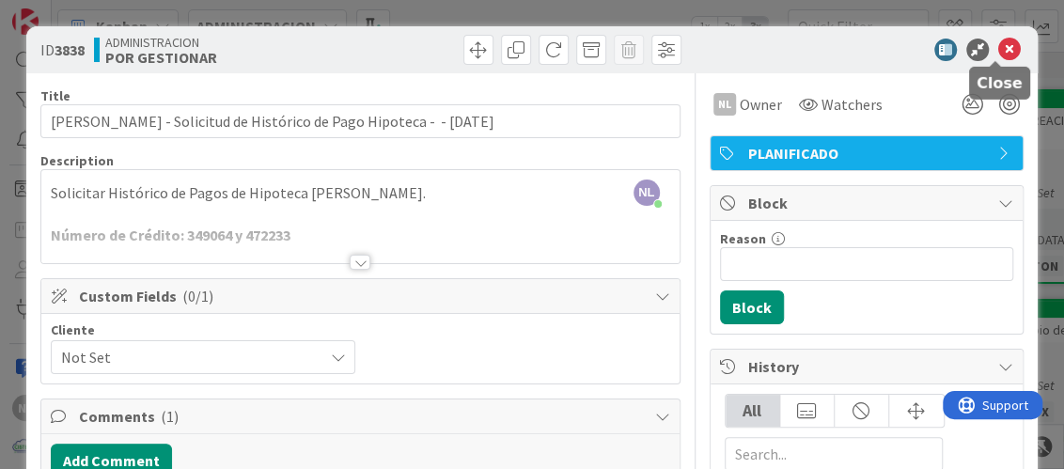
click at [1000, 49] on icon at bounding box center [1009, 50] width 23 height 23
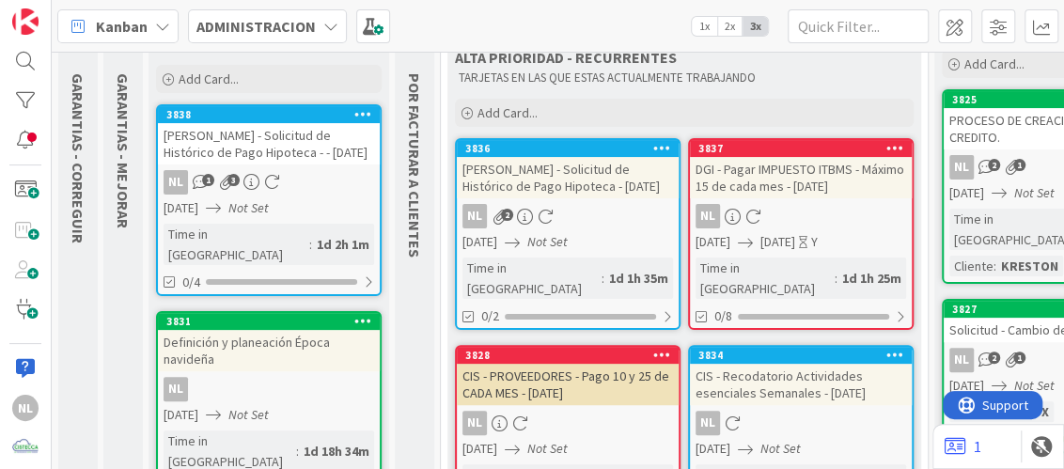
scroll to position [203, 0]
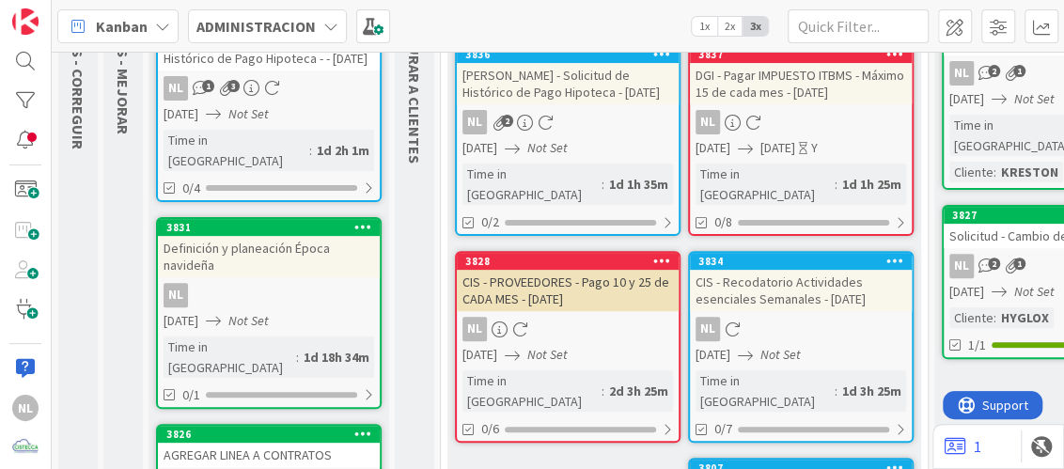
click at [576, 120] on div "NL 2" at bounding box center [568, 122] width 222 height 24
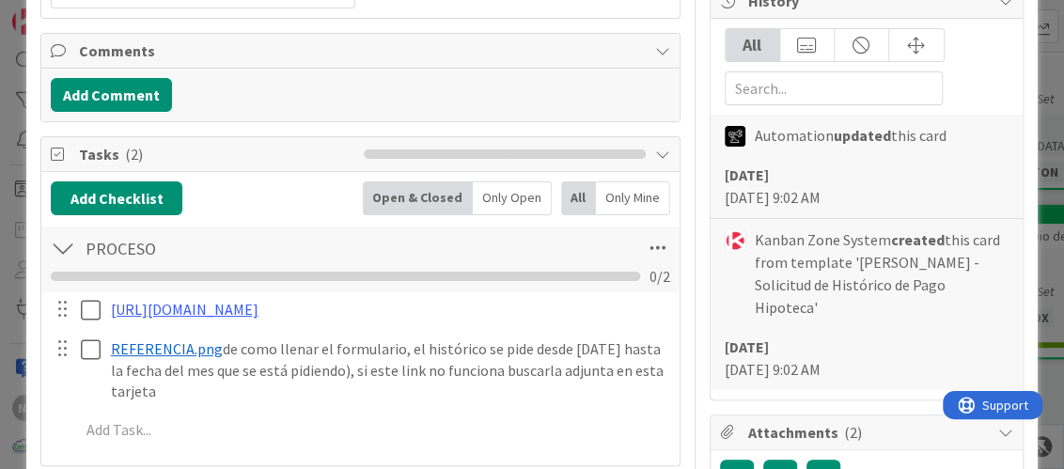
scroll to position [469, 0]
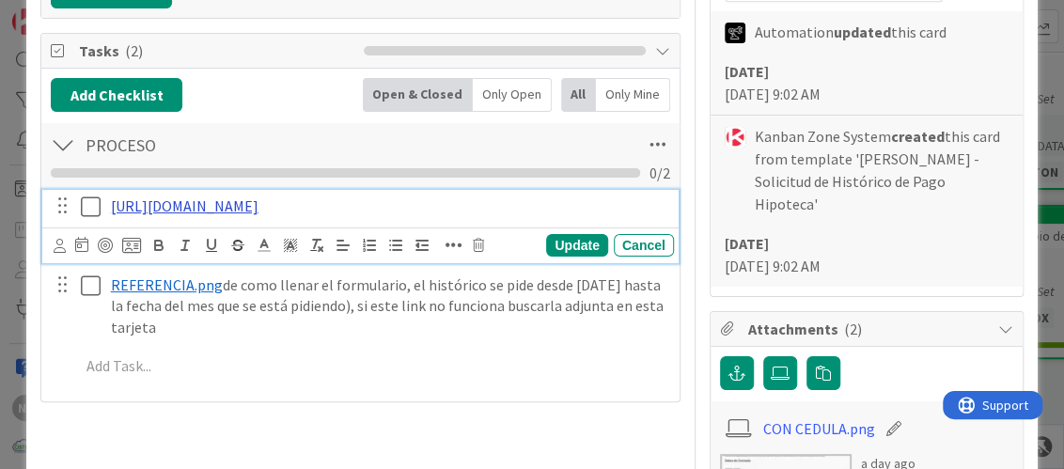
click at [258, 206] on link "https://www.banistmo.com/wps/portal/banistmo/personas/productos-y-servicios/ser…" at bounding box center [185, 205] width 148 height 19
click at [344, 261] on link "https://www.banistmo.com/wps/portal/banistmo/personas/productos-y-servicios/ser…" at bounding box center [292, 264] width 129 height 24
click at [508, 392] on div "PROCESO Checklist Name 7 / 64 PROCESO 0 / 2 https://www.banistmo.com/wps/portal…" at bounding box center [359, 256] width 637 height 271
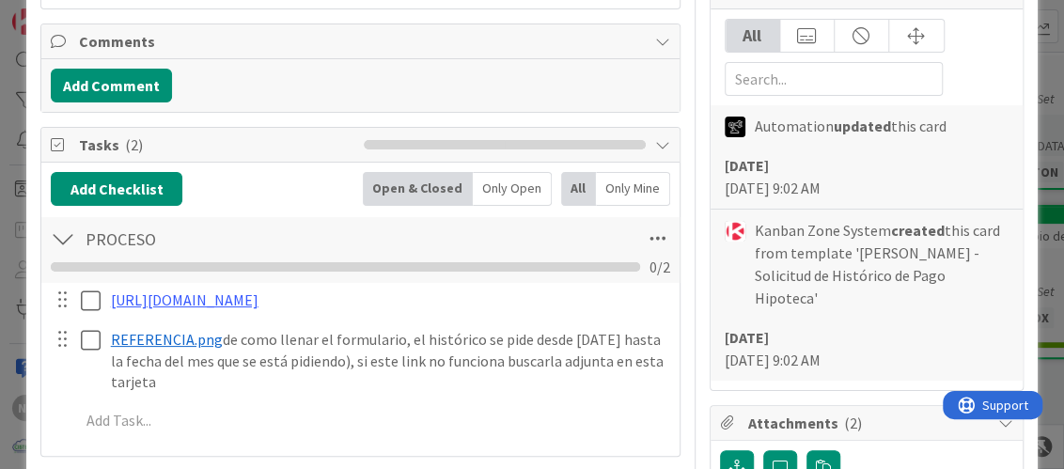
scroll to position [0, 0]
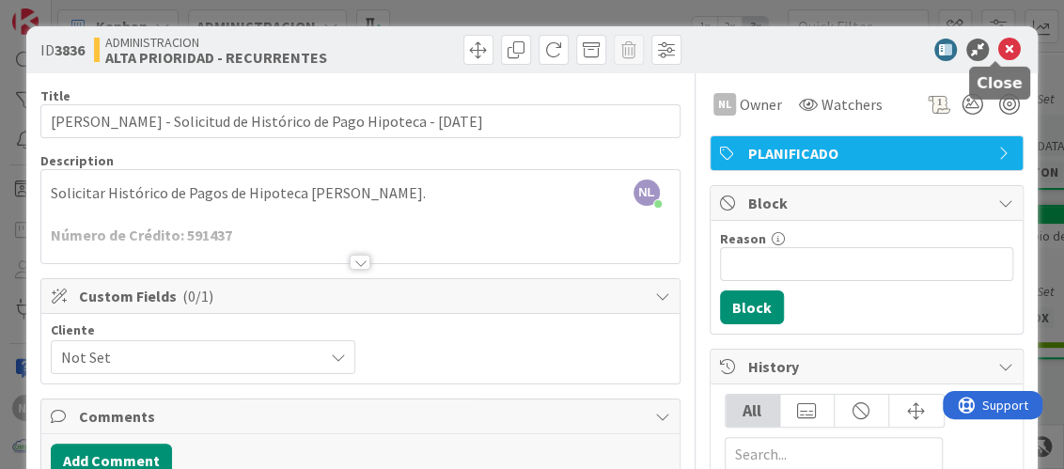
click at [998, 48] on icon at bounding box center [1009, 50] width 23 height 23
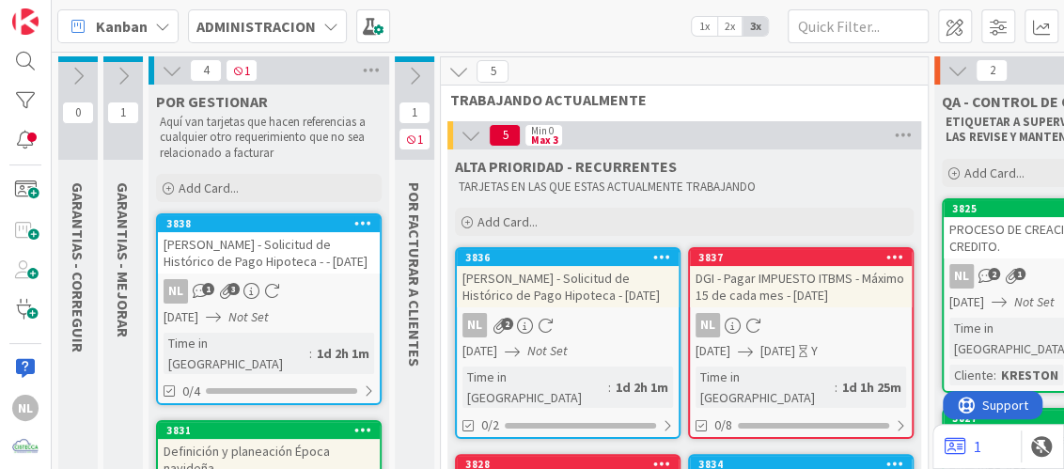
click at [120, 67] on icon at bounding box center [123, 76] width 21 height 21
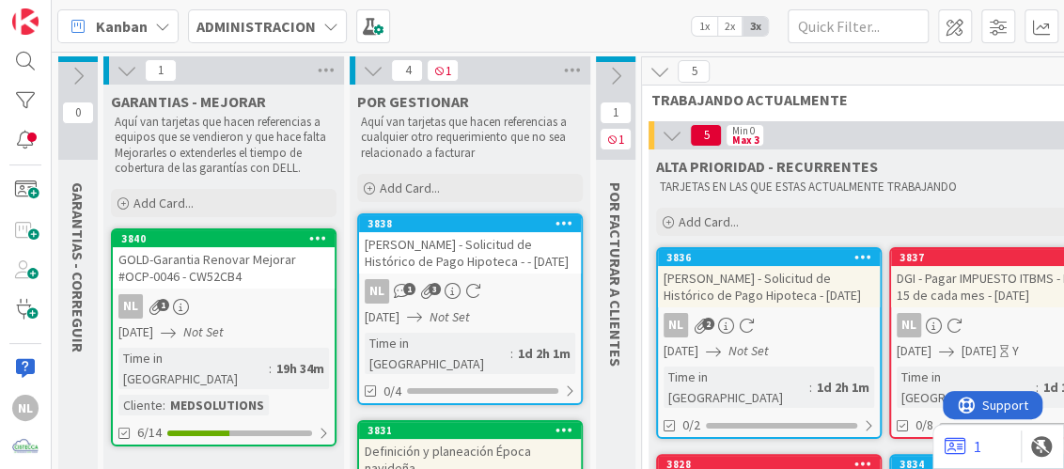
click at [272, 310] on div "NL 1" at bounding box center [224, 306] width 222 height 24
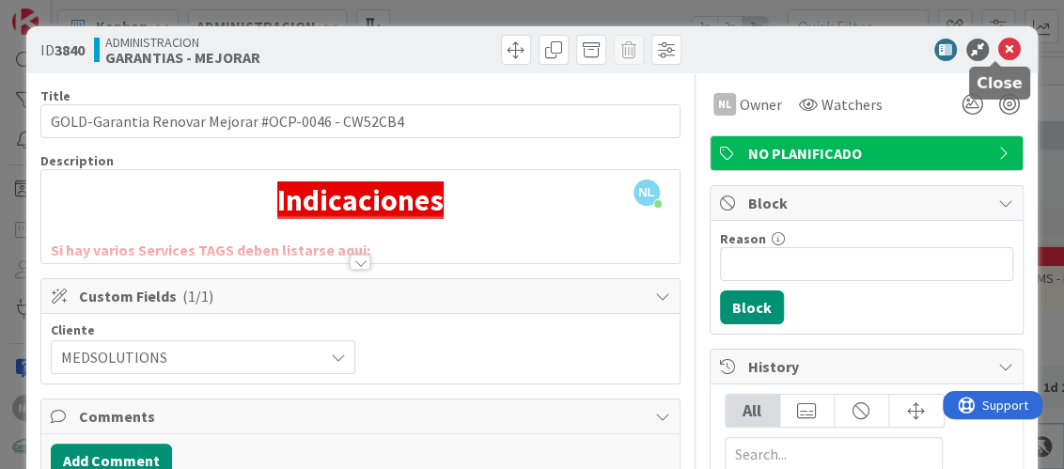
click at [998, 51] on icon at bounding box center [1009, 50] width 23 height 23
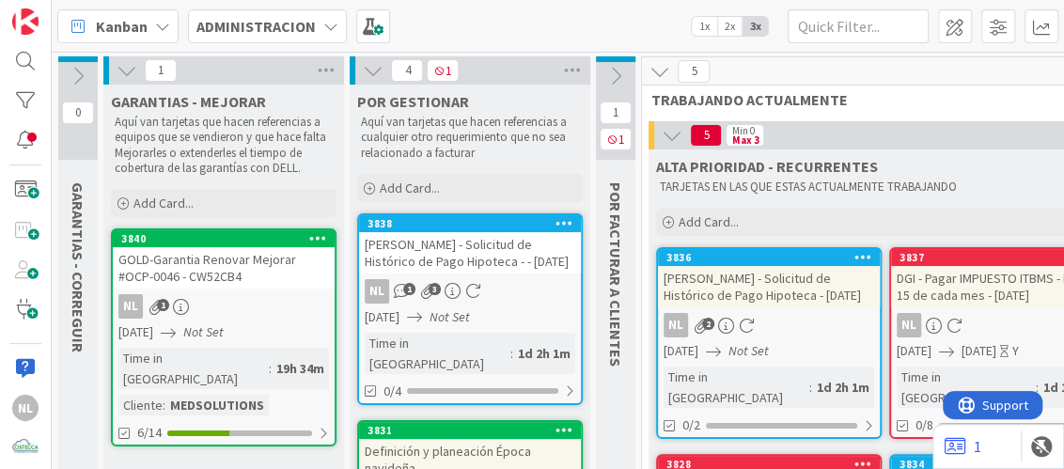
click at [119, 67] on icon at bounding box center [127, 70] width 21 height 21
